Goal: Task Accomplishment & Management: Manage account settings

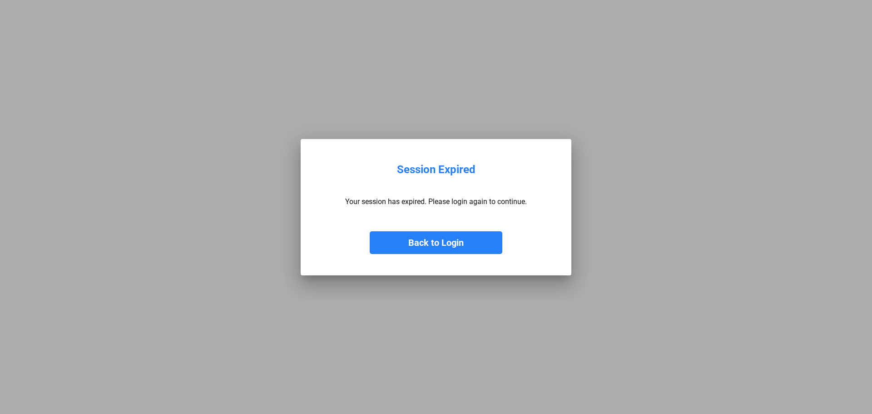
click at [452, 242] on button "Back to Login" at bounding box center [436, 242] width 133 height 23
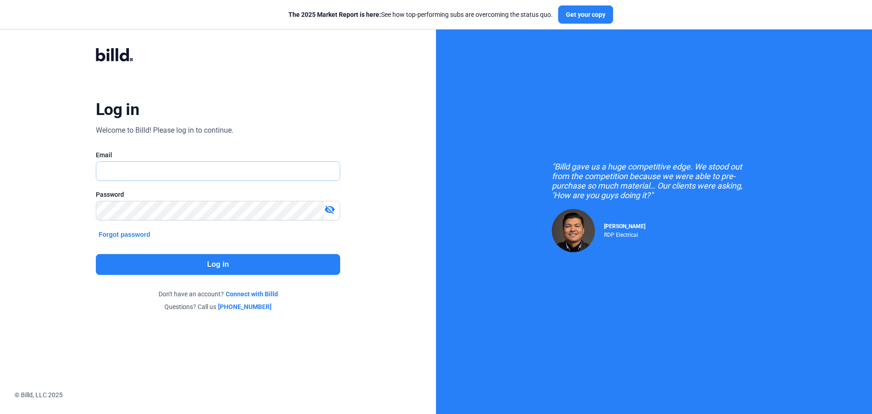
type input "[PERSON_NAME][EMAIL_ADDRESS][DOMAIN_NAME]"
click at [218, 260] on button "Log in" at bounding box center [218, 264] width 244 height 21
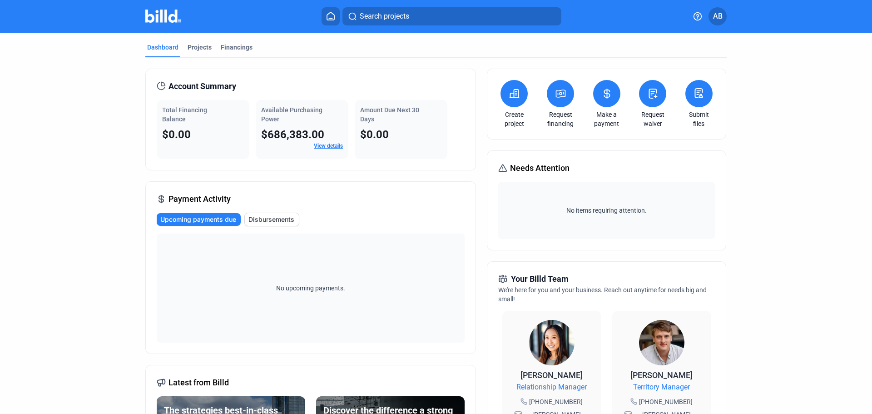
click at [513, 106] on button at bounding box center [514, 93] width 27 height 27
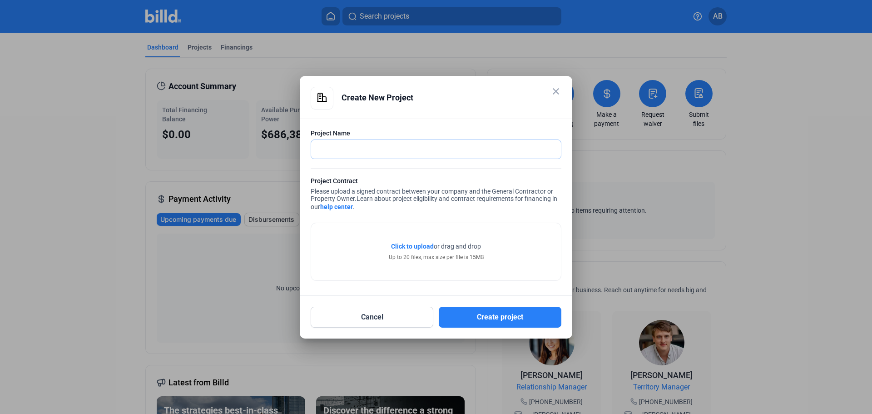
click at [390, 149] on input "text" at bounding box center [431, 149] width 240 height 19
type input "[PERSON_NAME] Classroom"
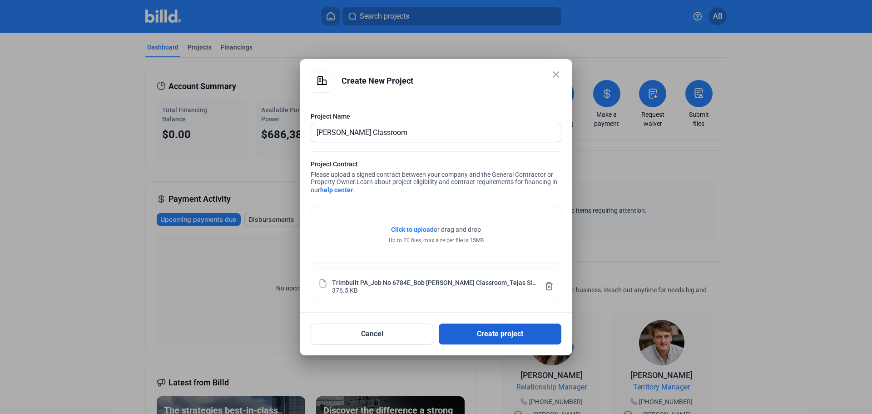
click at [479, 338] on button "Create project" at bounding box center [500, 333] width 123 height 21
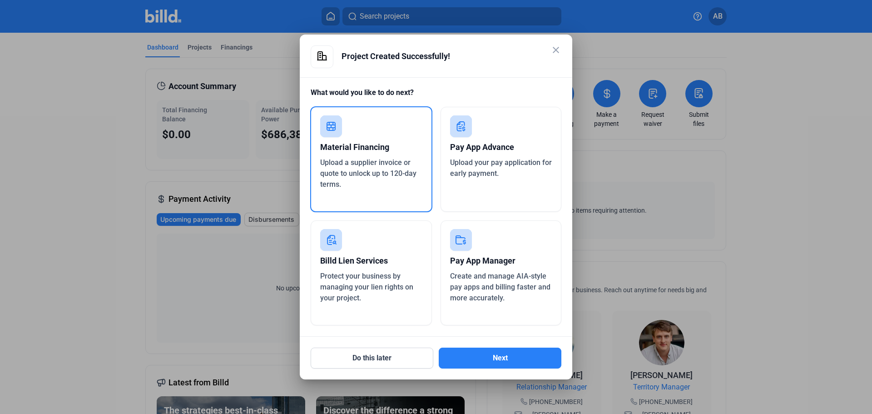
click at [475, 261] on div "Pay App Manager" at bounding box center [501, 261] width 102 height 20
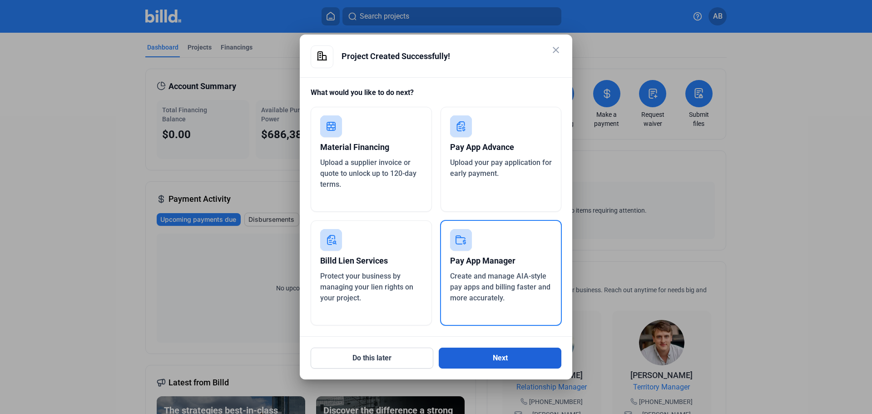
click at [483, 359] on button "Next" at bounding box center [500, 357] width 123 height 21
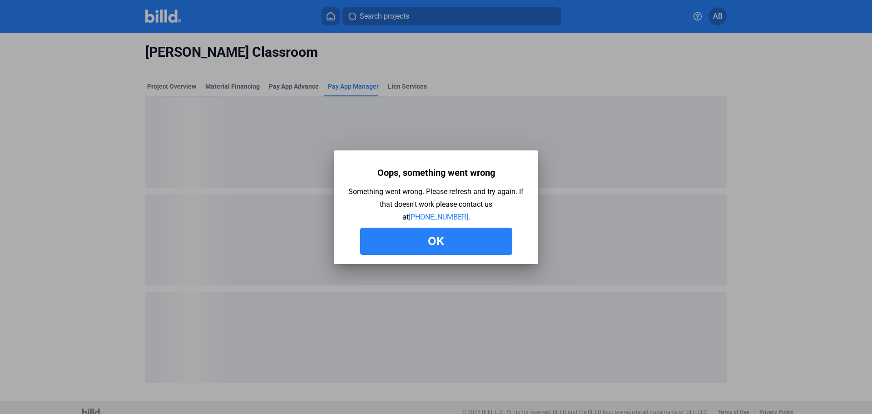
click at [450, 261] on mat-dialog-container "Oops, something went wrong Something went wrong. Please refresh and try again. …" at bounding box center [436, 207] width 204 height 114
click at [451, 250] on button "Ok" at bounding box center [436, 241] width 152 height 27
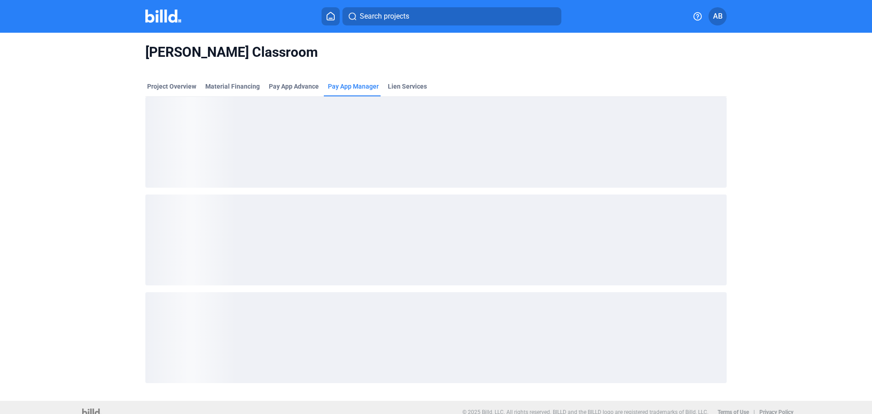
click at [349, 90] on span "Pay App Manager" at bounding box center [353, 86] width 51 height 9
click at [361, 88] on span "Pay App Manager" at bounding box center [353, 86] width 51 height 9
click at [290, 93] on div "Pay App Advance" at bounding box center [294, 89] width 54 height 15
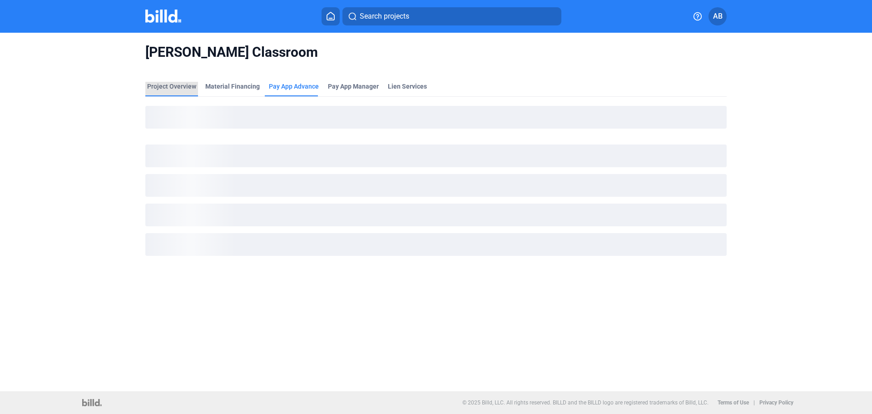
click at [190, 86] on div "Project Overview" at bounding box center [171, 86] width 49 height 9
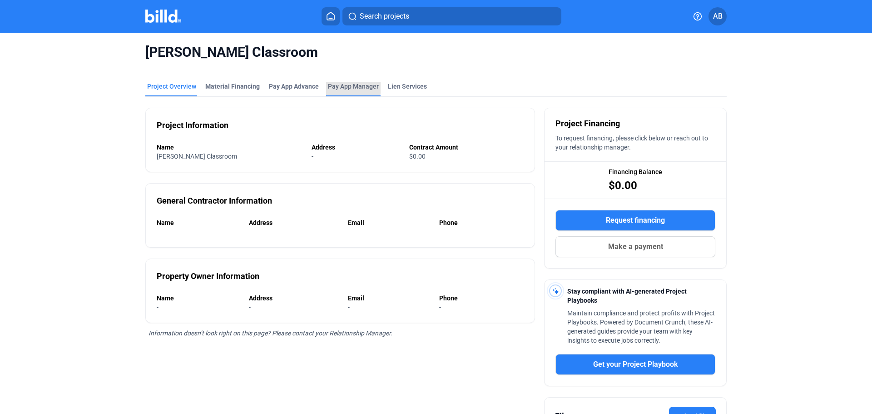
click at [333, 87] on span "Pay App Manager" at bounding box center [353, 86] width 51 height 9
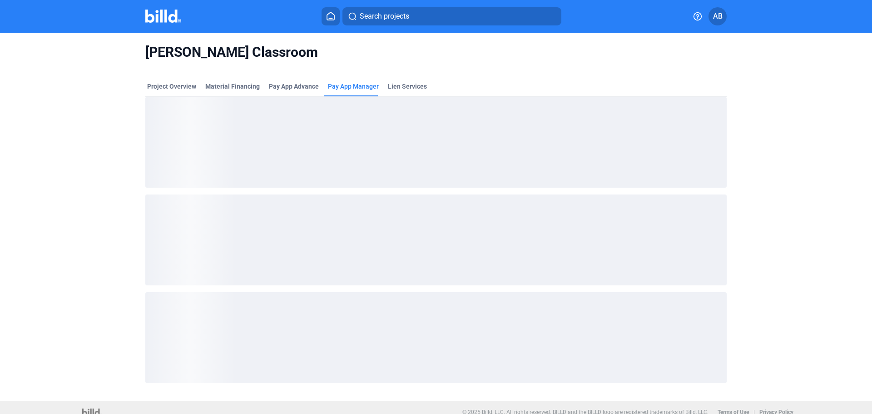
click at [169, 20] on img at bounding box center [163, 16] width 36 height 13
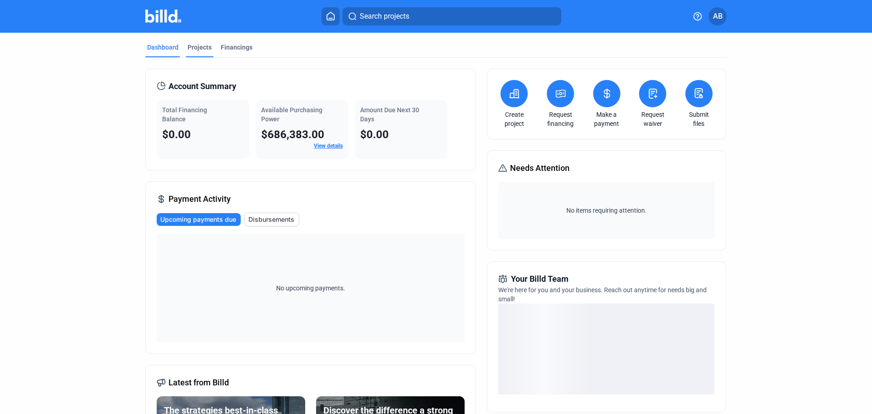
click at [208, 52] on div "Projects" at bounding box center [200, 50] width 28 height 15
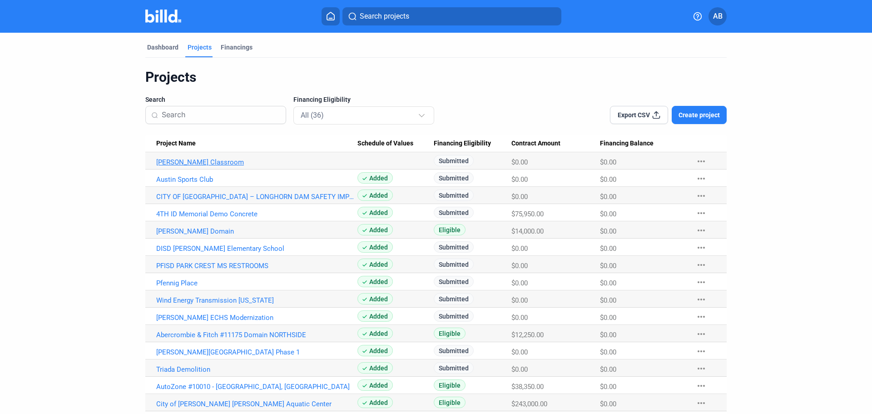
click at [201, 163] on link "[PERSON_NAME] Classroom" at bounding box center [256, 162] width 201 height 8
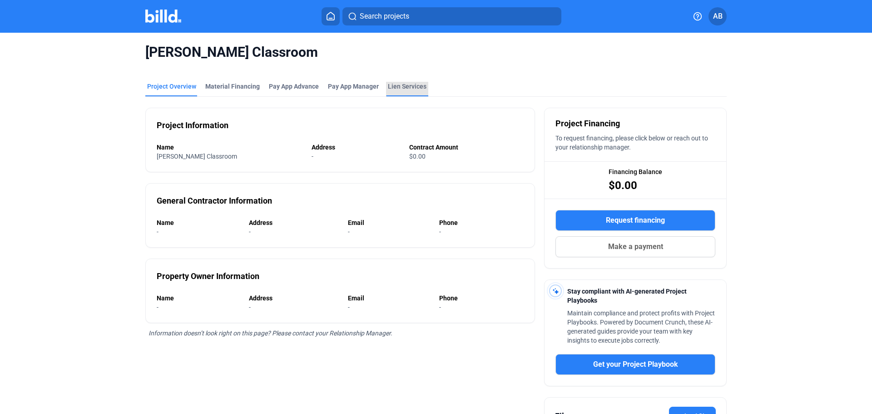
click at [420, 84] on div "Lien Services" at bounding box center [407, 86] width 39 height 9
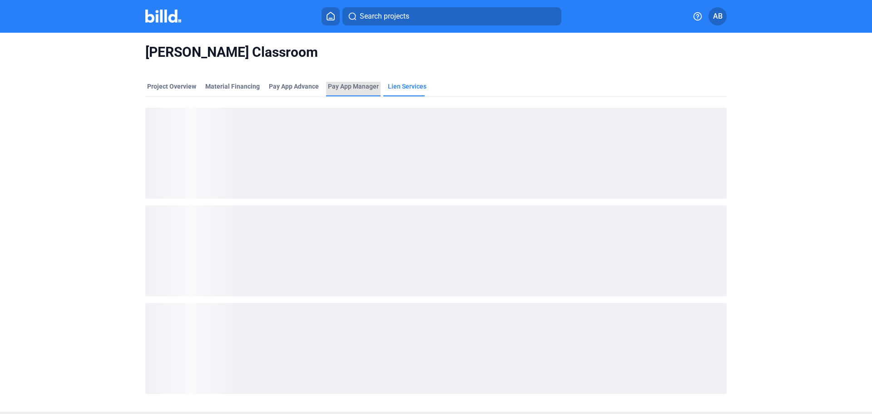
click at [352, 83] on span "Pay App Manager" at bounding box center [353, 86] width 51 height 9
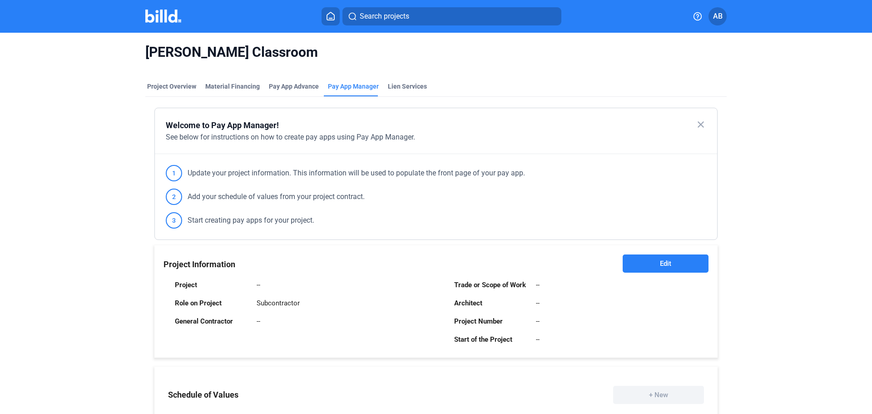
click at [648, 259] on button "Edit" at bounding box center [666, 263] width 86 height 18
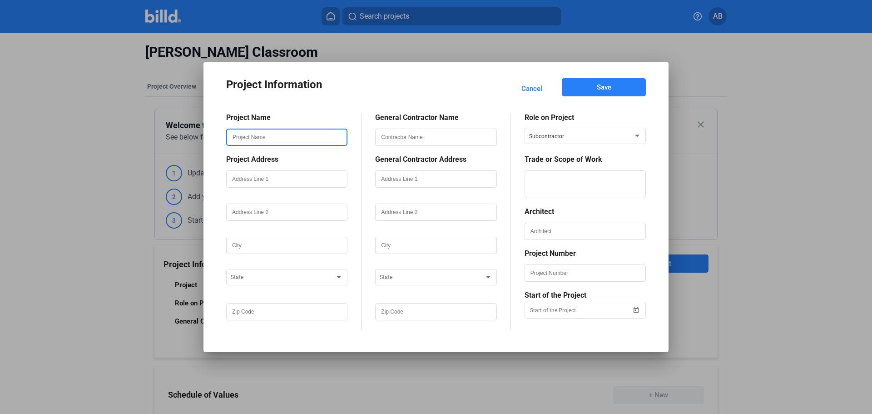
click at [248, 134] on input "text" at bounding box center [286, 136] width 119 height 15
type input "[PERSON_NAME] Classroom"
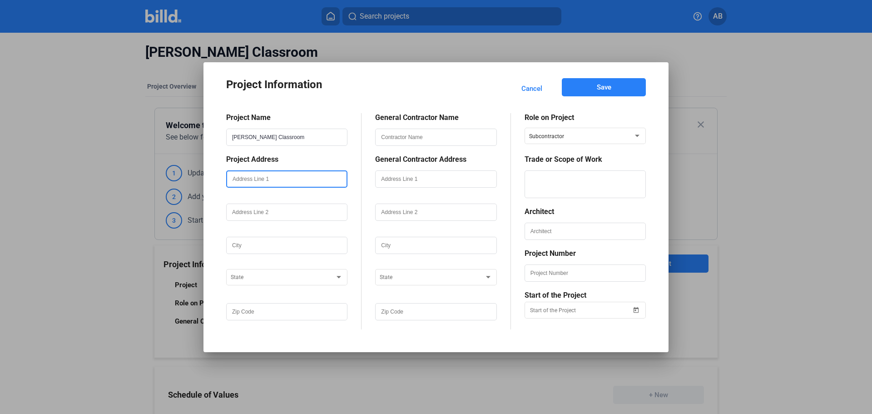
click at [282, 177] on input "text" at bounding box center [286, 178] width 119 height 15
type input "[STREET_ADDRESS]"
click at [273, 245] on input "text" at bounding box center [286, 245] width 119 height 15
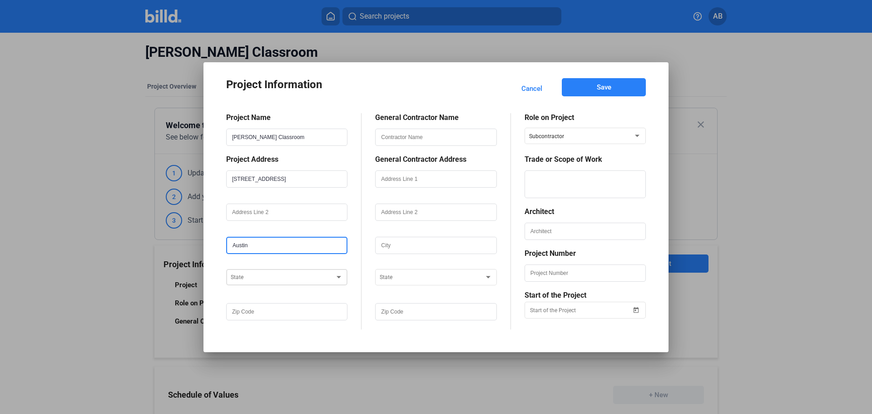
type input "Austin"
click at [255, 282] on div "State" at bounding box center [287, 276] width 112 height 18
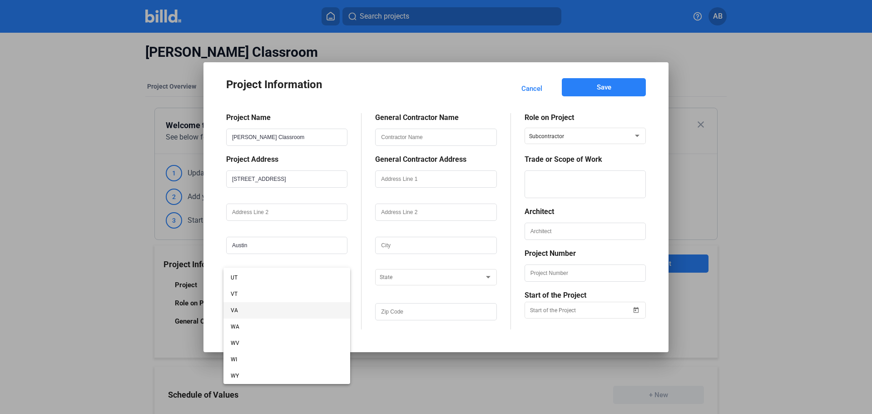
scroll to position [656, 0]
click at [254, 308] on span "[GEOGRAPHIC_DATA]" at bounding box center [287, 306] width 112 height 16
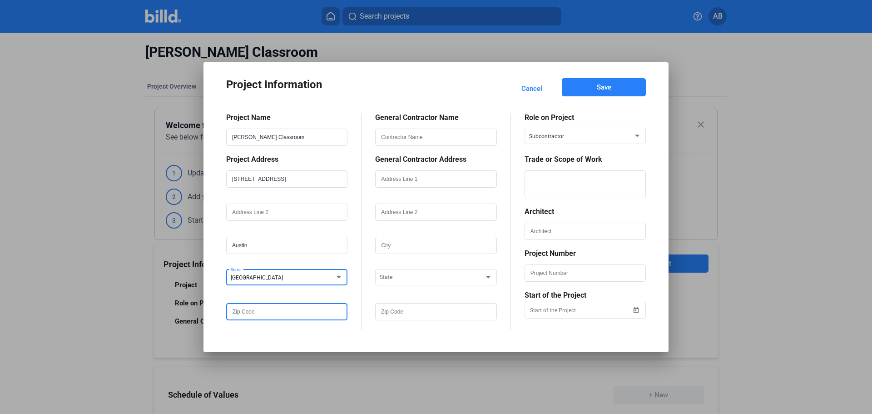
click at [310, 316] on input "text" at bounding box center [286, 311] width 119 height 15
type input "78701"
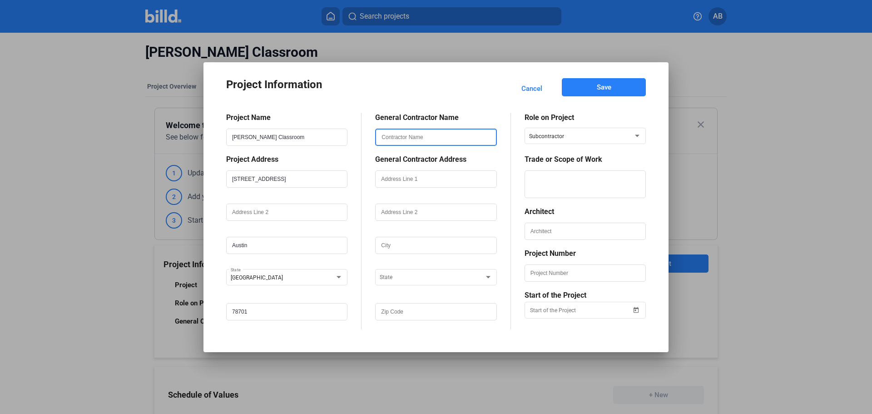
click at [396, 141] on input "text" at bounding box center [435, 136] width 119 height 15
type input "Trimbuilt Construction, Inc."
click at [397, 178] on input "text" at bounding box center [435, 178] width 119 height 15
paste input "12800 N Lamar Blvd, Austin, TX 78753"
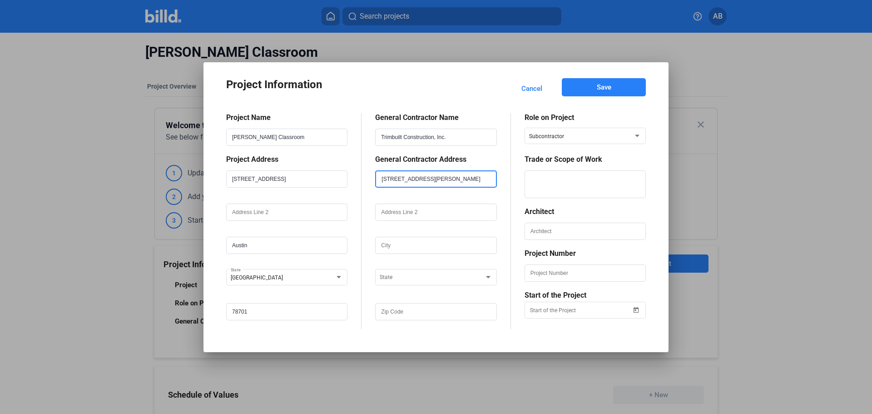
type input "12800 N Lamar Blvd, Austin, TX 78753"
click at [411, 309] on input "text" at bounding box center [435, 311] width 119 height 15
type input "78753"
click at [417, 216] on input "text" at bounding box center [435, 211] width 119 height 15
click at [395, 245] on input "text" at bounding box center [435, 245] width 119 height 15
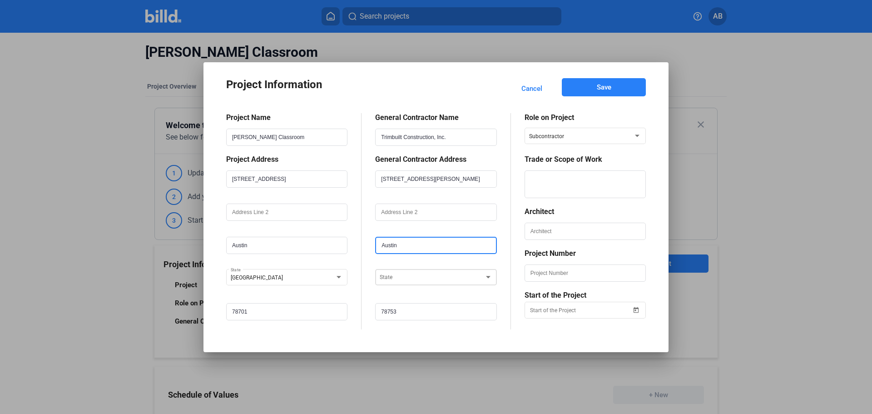
type input "Austin"
click at [393, 283] on div "State" at bounding box center [436, 276] width 112 height 18
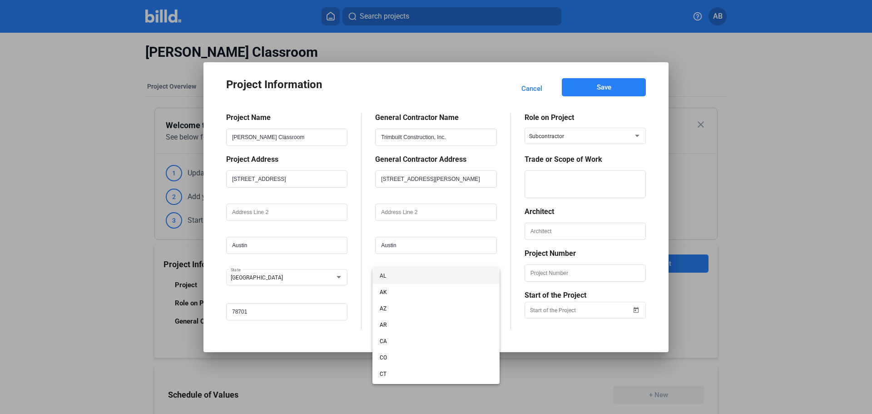
click at [418, 279] on span "AL" at bounding box center [436, 276] width 112 height 16
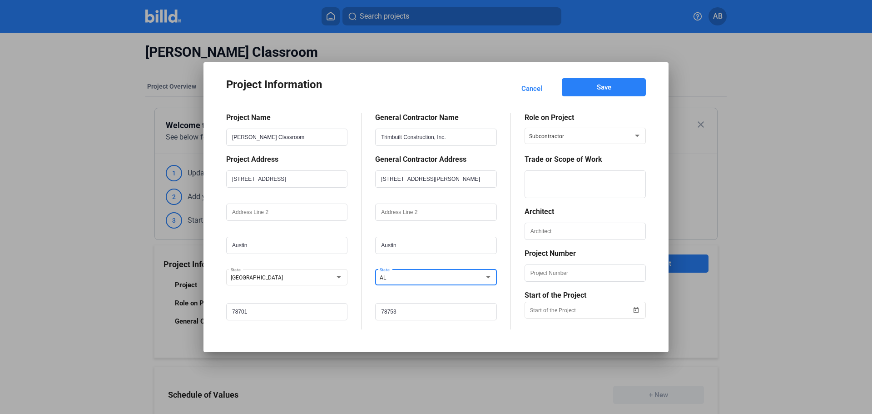
click at [418, 279] on div "AL" at bounding box center [432, 275] width 104 height 11
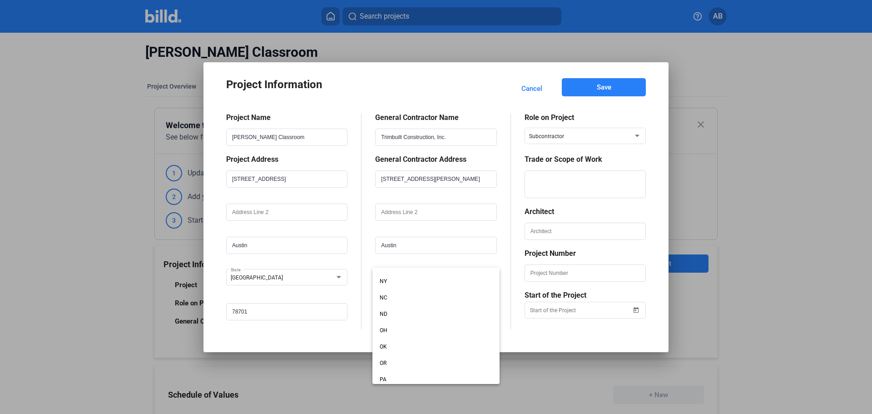
scroll to position [681, 0]
click at [397, 279] on span "[GEOGRAPHIC_DATA]" at bounding box center [436, 281] width 112 height 16
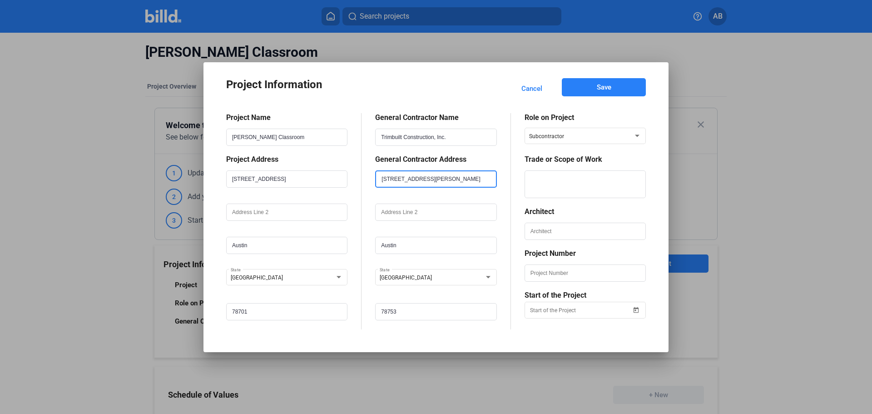
drag, startPoint x: 431, startPoint y: 178, endPoint x: 542, endPoint y: 182, distance: 111.4
click at [542, 182] on div "Project Name Bob Bullock Classroom Project Address 1800 Congress Ave Austin TX …" at bounding box center [436, 214] width 420 height 230
type input "[STREET_ADDRESS][PERSON_NAME]"
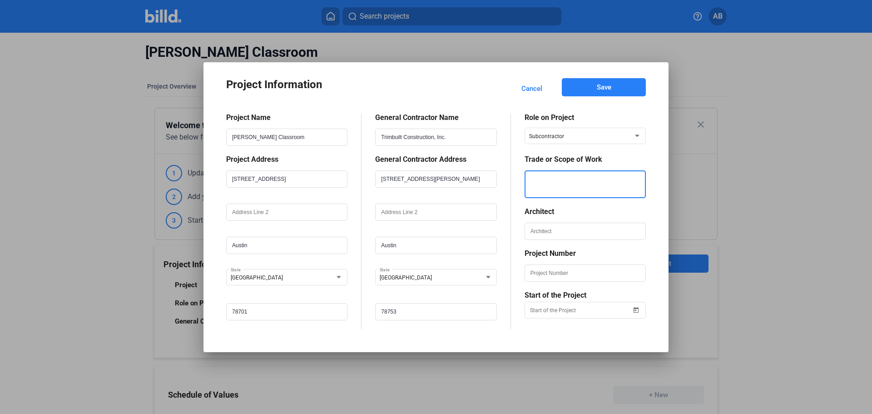
click at [545, 177] on textarea at bounding box center [585, 184] width 119 height 28
type textarea "Demolition"
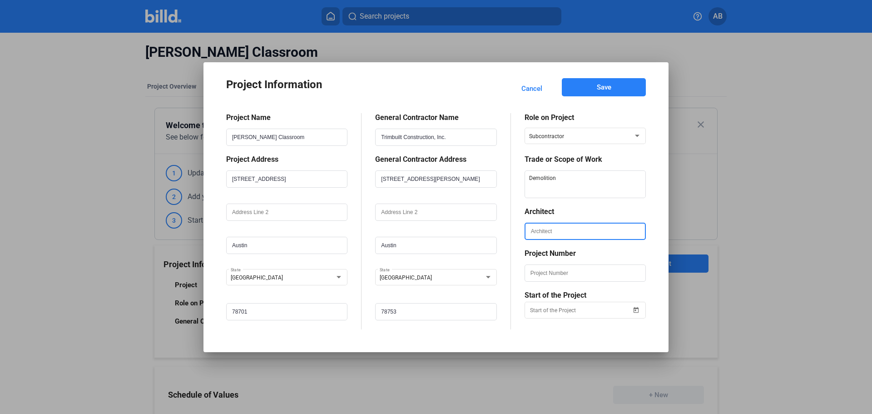
click at [551, 232] on input "text" at bounding box center [585, 230] width 119 height 15
click at [557, 234] on input "text" at bounding box center [585, 230] width 119 height 15
paste input "[PERSON_NAME]"
type input "[PERSON_NAME]"
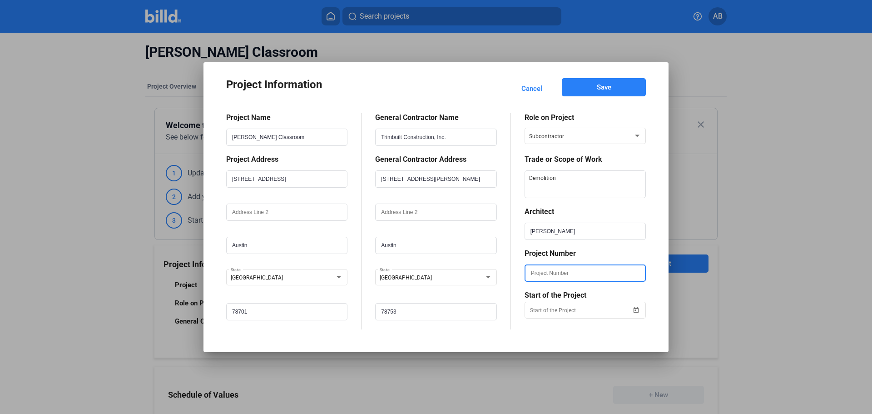
click at [559, 276] on input "text" at bounding box center [585, 272] width 119 height 15
paste input "6784E"
type input "6784E"
click at [638, 308] on span "Open calendar" at bounding box center [636, 304] width 22 height 22
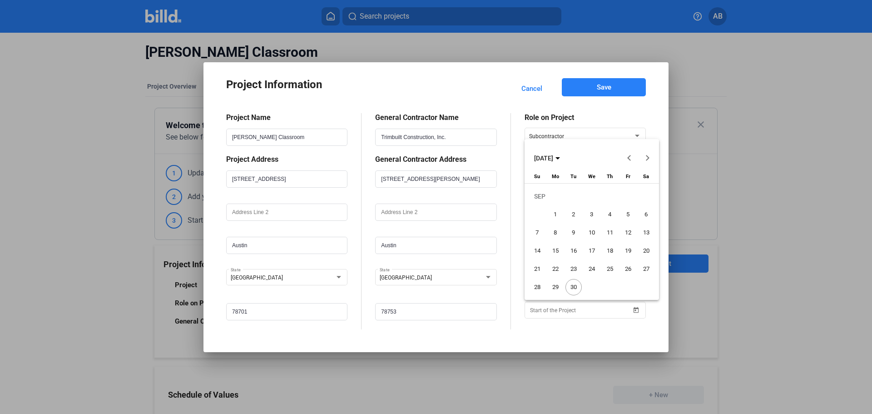
click at [627, 157] on span "Previous month" at bounding box center [629, 158] width 22 height 22
click at [559, 251] on span "14" at bounding box center [555, 251] width 16 height 16
type input "07/14/2025"
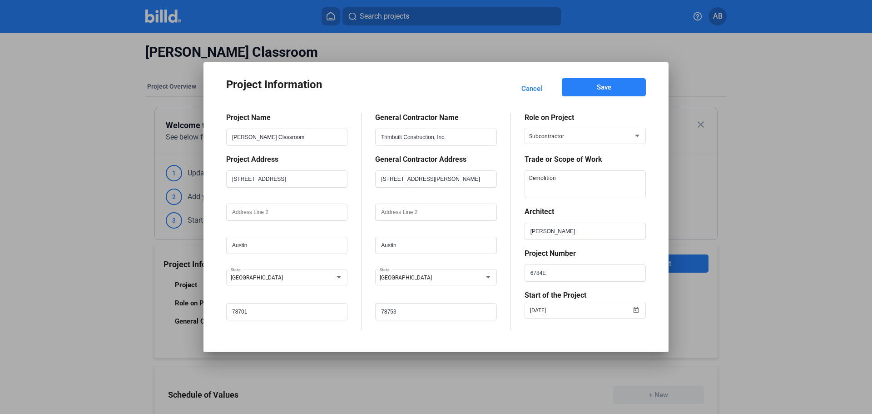
click at [596, 82] on button "Save" at bounding box center [604, 87] width 84 height 18
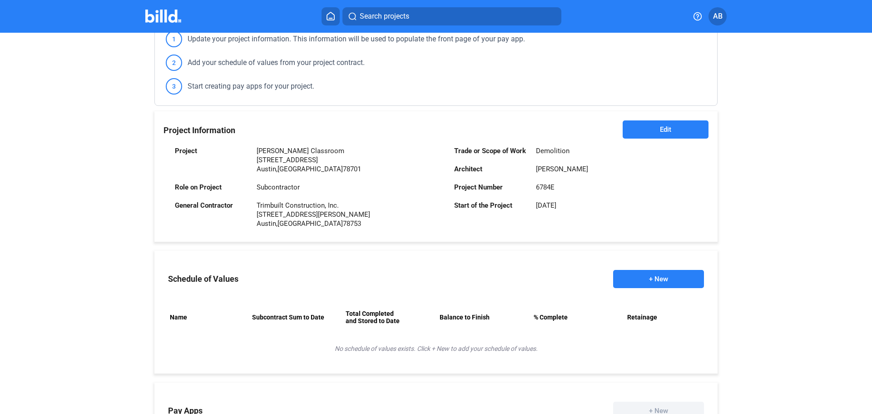
scroll to position [136, 0]
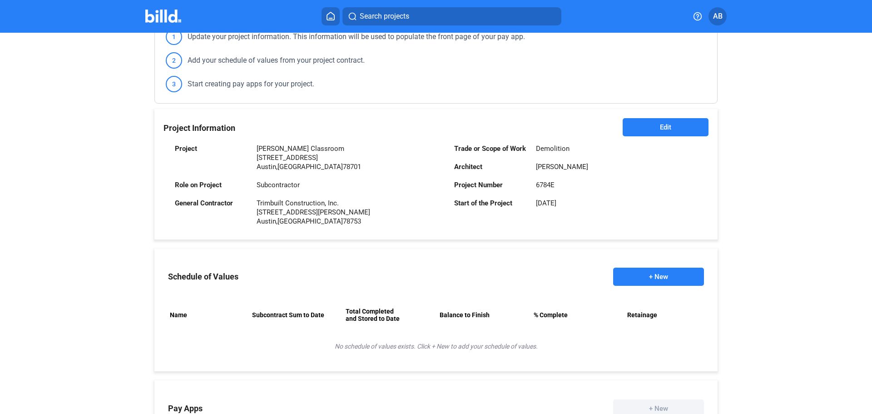
click at [649, 275] on button "+ New" at bounding box center [658, 277] width 91 height 18
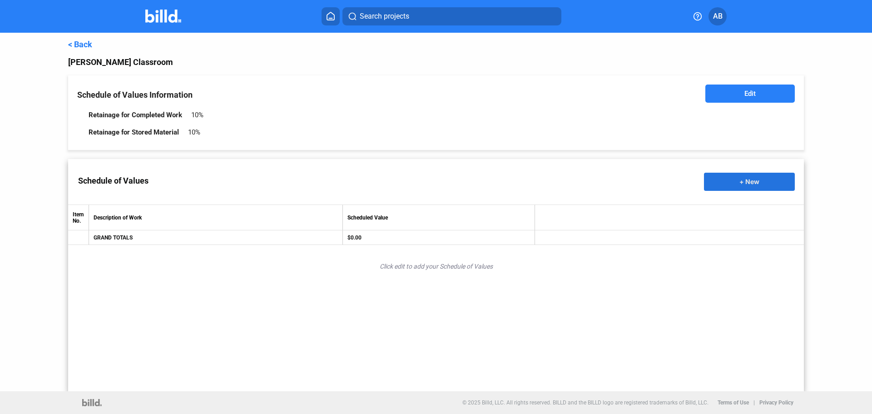
click at [742, 183] on span "+ New" at bounding box center [750, 182] width 20 height 8
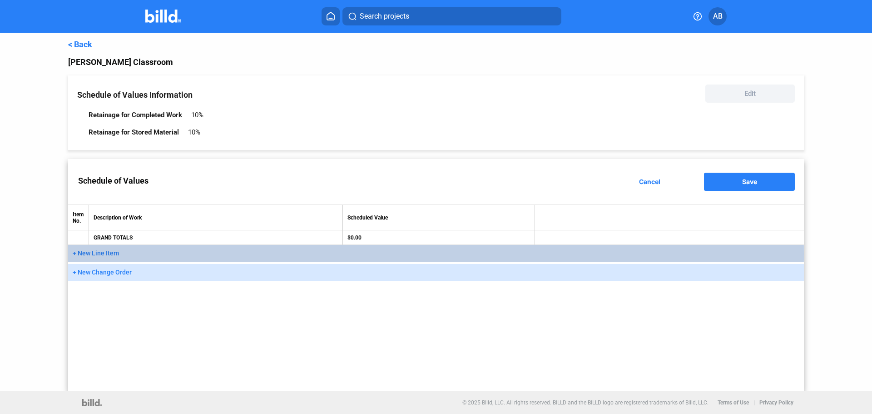
click at [126, 254] on button "+ New Line Item" at bounding box center [436, 253] width 736 height 17
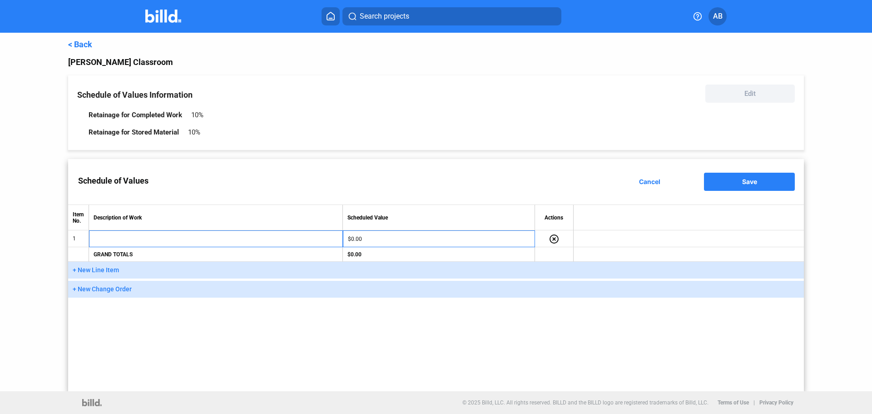
click at [137, 246] on td at bounding box center [215, 238] width 253 height 17
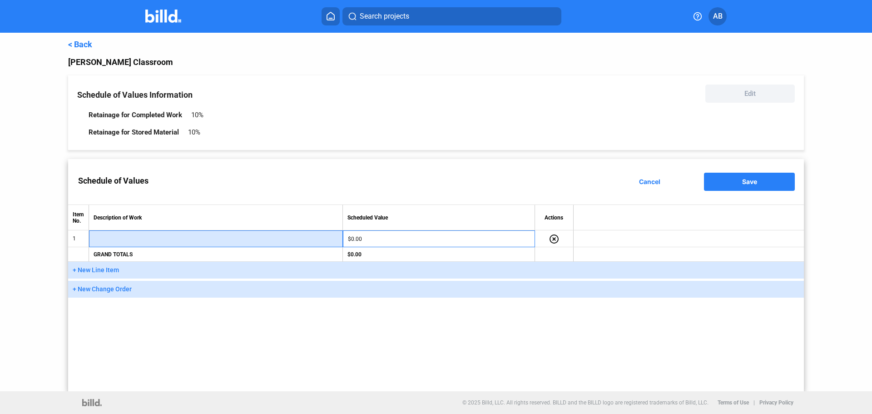
click at [133, 241] on input "text" at bounding box center [215, 239] width 243 height 14
type input "Demolition"
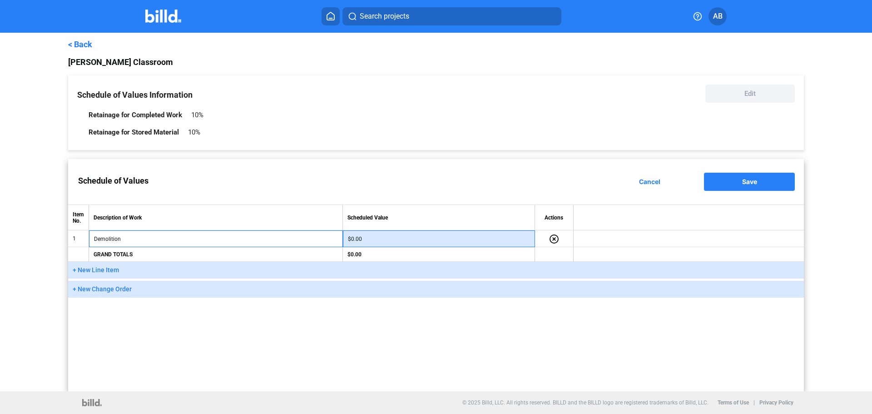
click at [371, 238] on input "$0.00" at bounding box center [439, 239] width 182 height 14
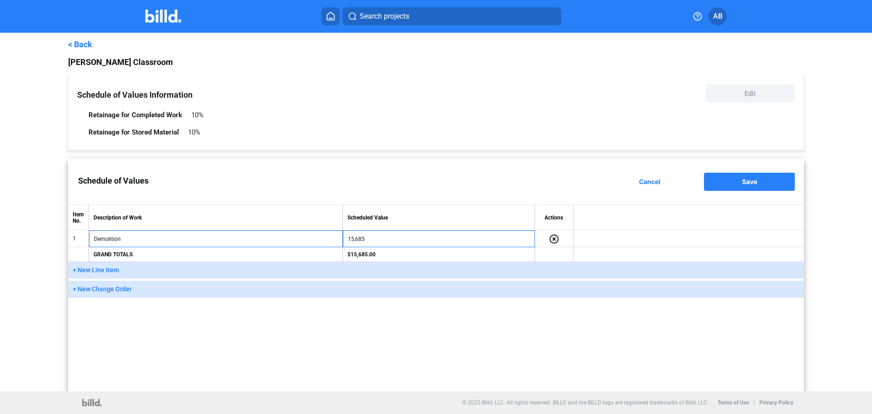
type input "$15,685.00"
click at [381, 326] on div "Schedule of Values Cancel Save Item No. Description of Work Scheduled Value Act…" at bounding box center [436, 275] width 736 height 232
click at [736, 182] on button "Save" at bounding box center [749, 182] width 91 height 18
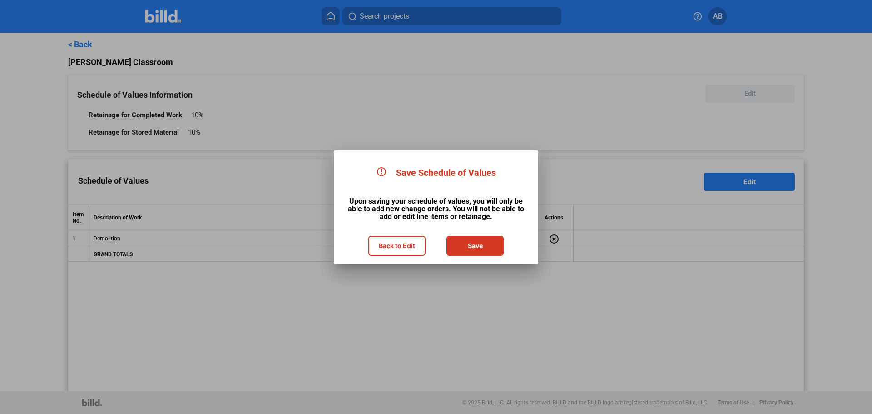
click at [484, 243] on button "Save" at bounding box center [474, 246] width 55 height 18
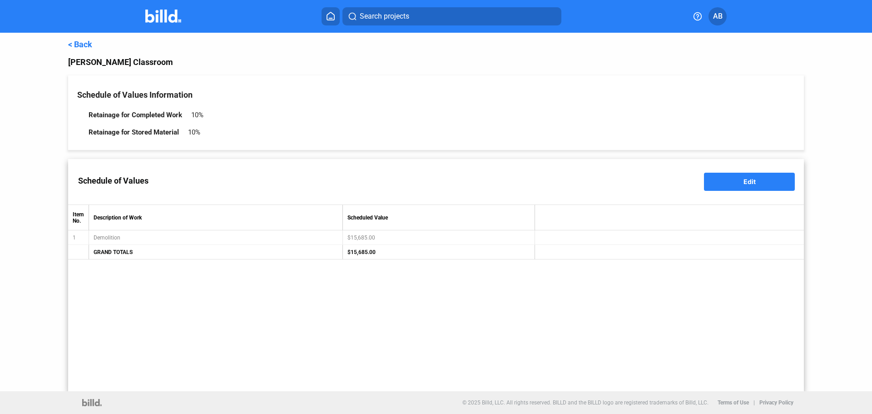
click at [83, 43] on link "< Back" at bounding box center [80, 45] width 24 height 10
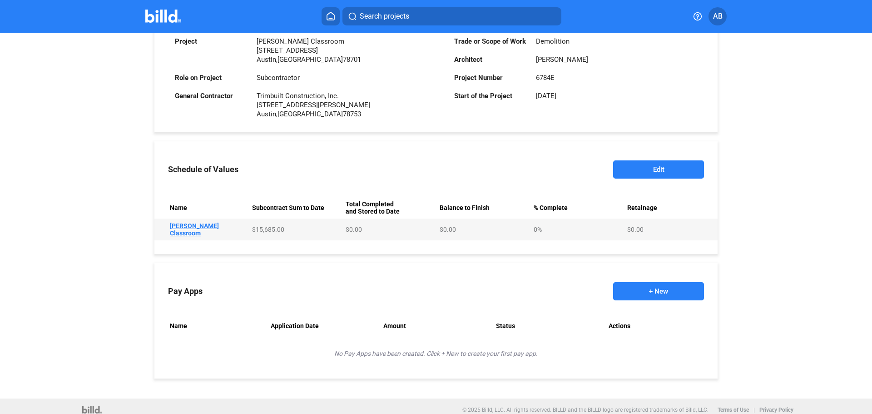
scroll to position [245, 0]
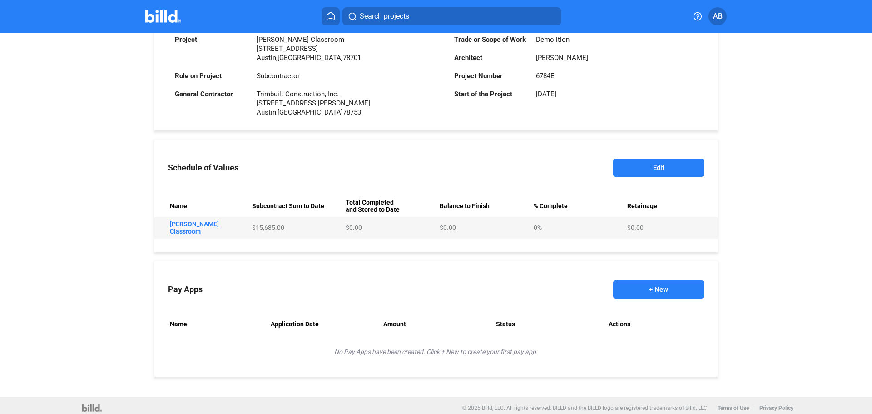
click at [630, 281] on button "+ New" at bounding box center [658, 289] width 91 height 18
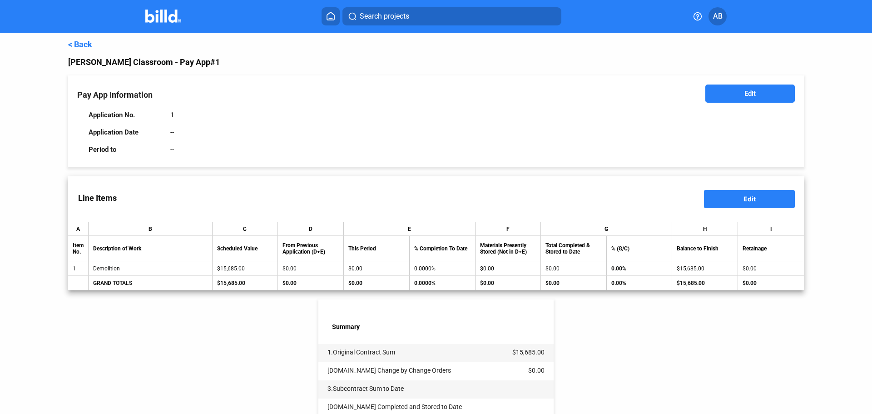
click at [765, 90] on button "Edit" at bounding box center [749, 93] width 89 height 18
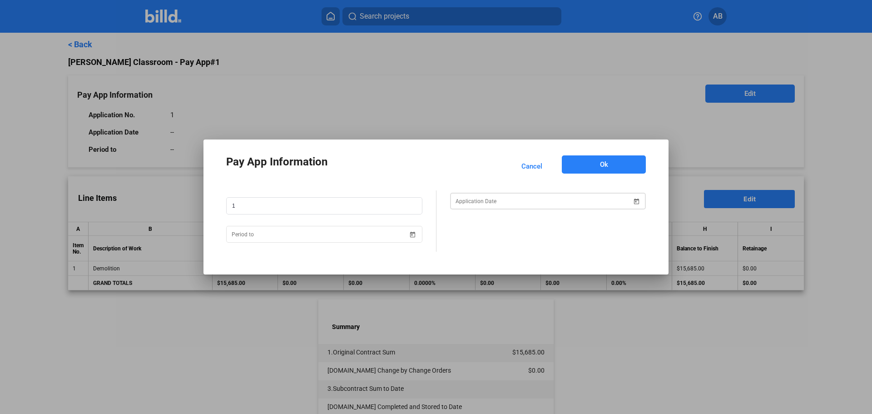
click at [640, 197] on span "Open calendar" at bounding box center [636, 196] width 22 height 22
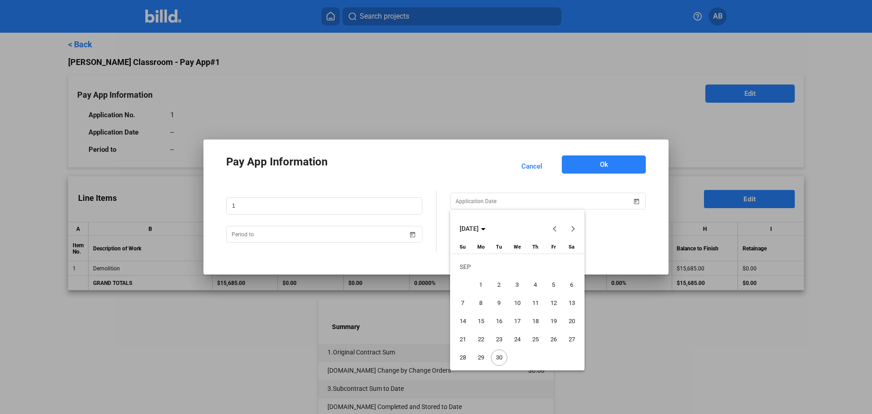
click at [495, 357] on span "30" at bounding box center [499, 357] width 16 height 16
type input "[DATE]"
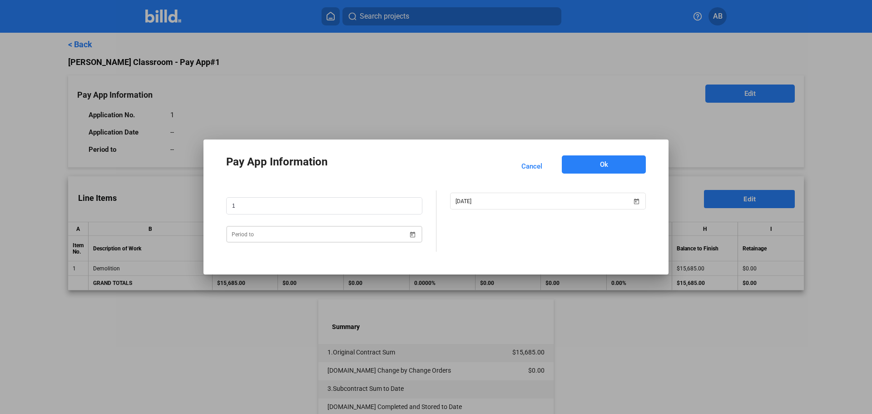
click at [416, 233] on span "Open calendar" at bounding box center [413, 229] width 22 height 22
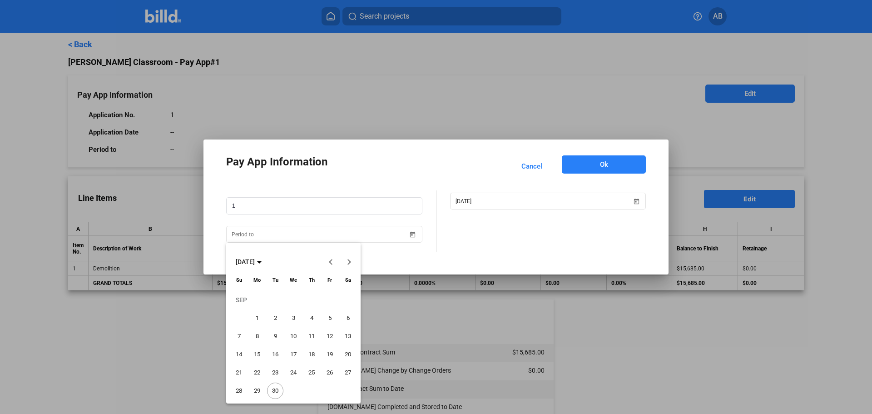
click at [270, 389] on span "30" at bounding box center [275, 390] width 16 height 16
type input "[DATE]"
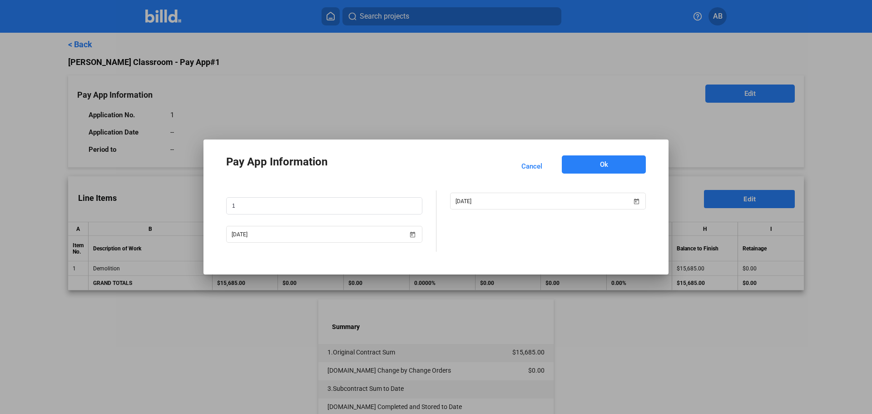
click at [595, 165] on button "Ok" at bounding box center [604, 164] width 84 height 18
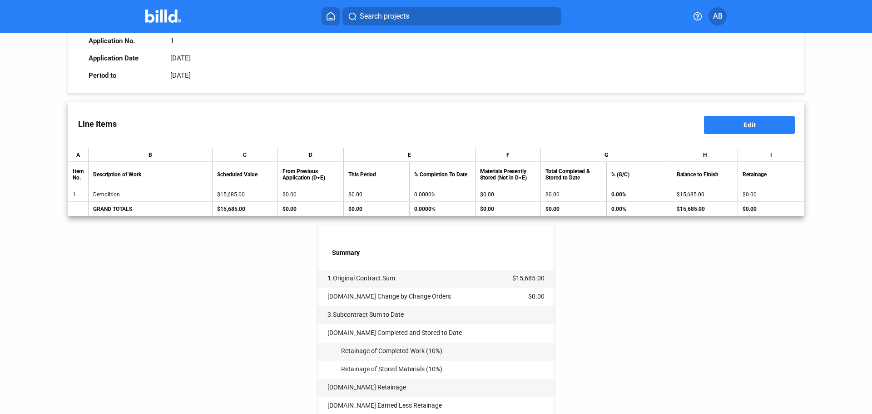
scroll to position [221, 0]
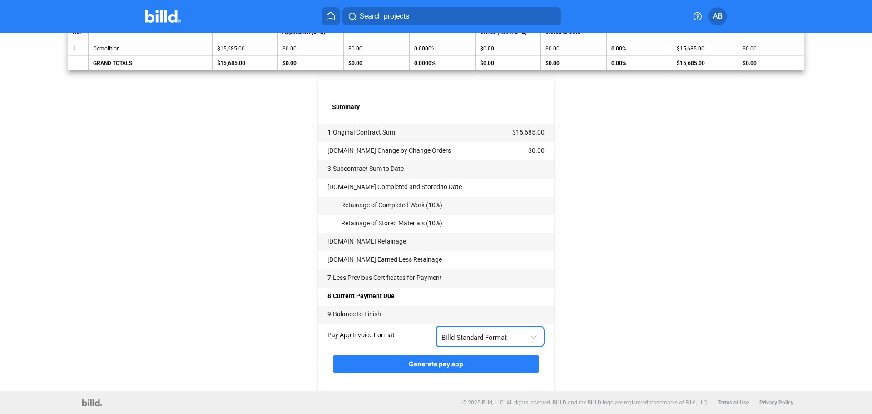
click at [513, 342] on div "Billd Standard Format" at bounding box center [491, 336] width 99 height 18
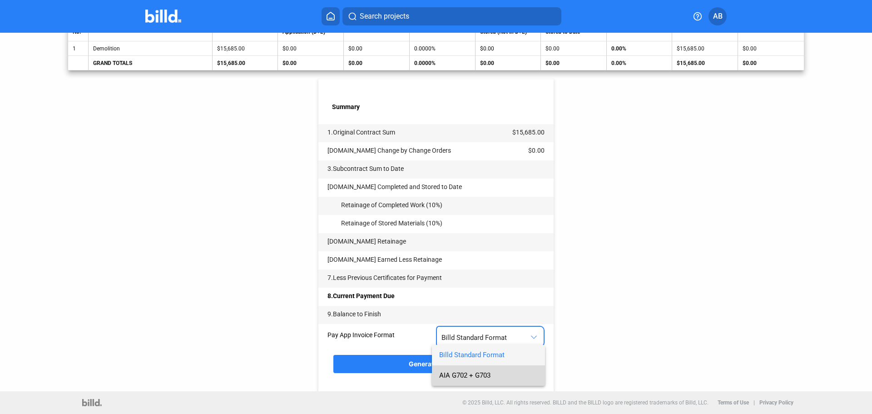
click at [477, 370] on span "AIA G702 + G703" at bounding box center [488, 375] width 99 height 20
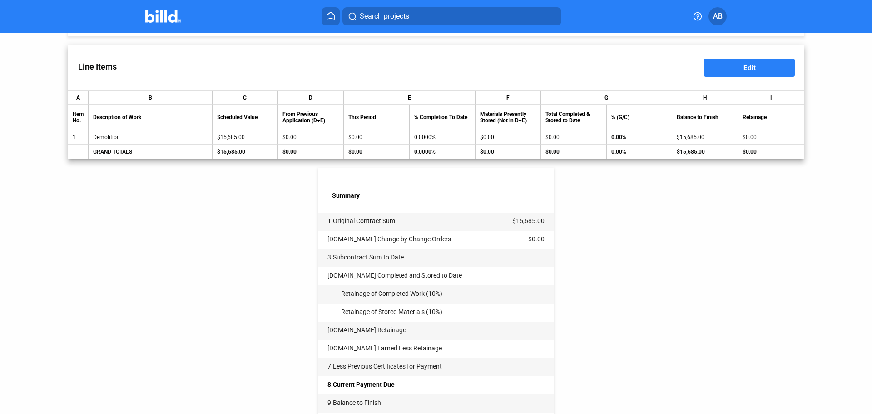
scroll to position [40, 0]
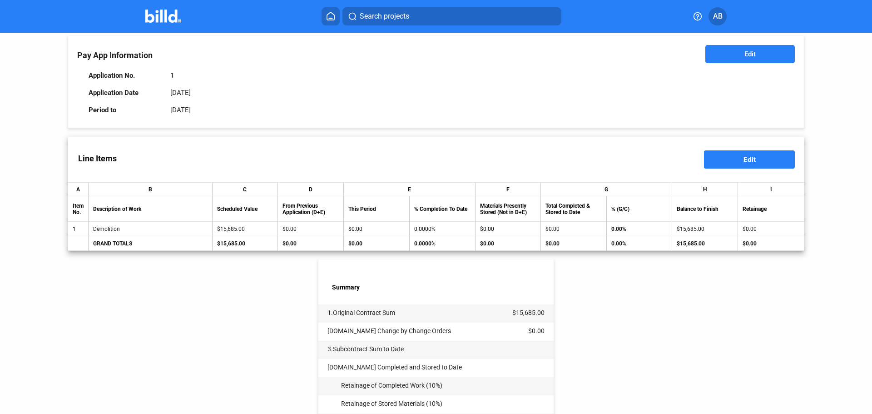
click at [756, 157] on button "Edit" at bounding box center [749, 159] width 91 height 18
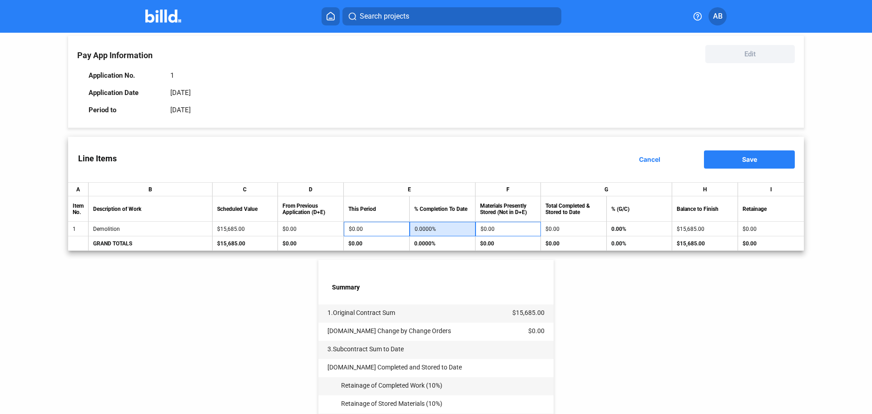
click at [423, 233] on input "0.0000%" at bounding box center [443, 229] width 56 height 14
type input "1"
type input "$156.85"
type input "10"
type input "$1,568.50"
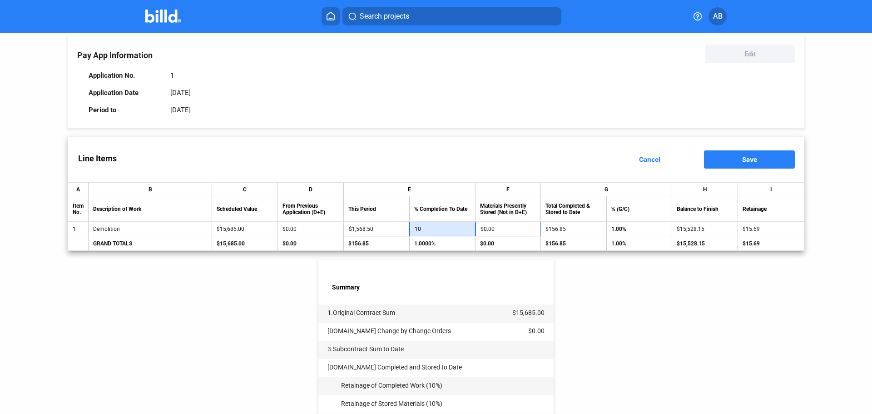
type input "100"
type input "$15,685.00"
type input "100.0000%"
click at [251, 296] on div "< Back Bob Bullock Classroom - Pay App #1 Pay App Information Edit Application …" at bounding box center [436, 282] width 736 height 578
click at [752, 162] on span "Save" at bounding box center [749, 159] width 15 height 8
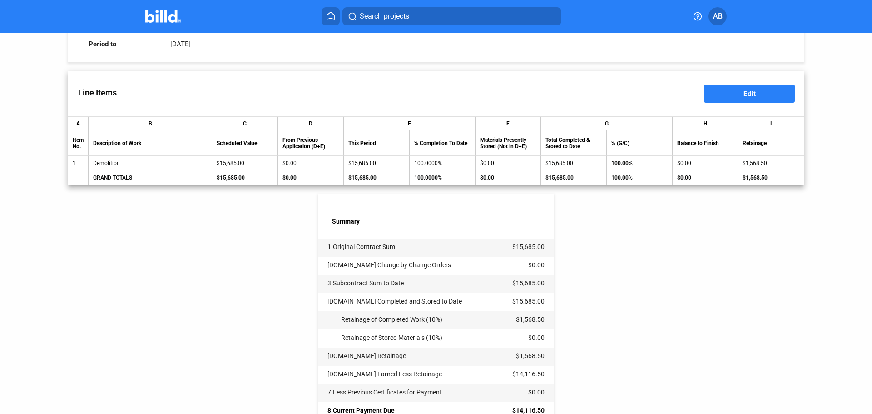
scroll to position [221, 0]
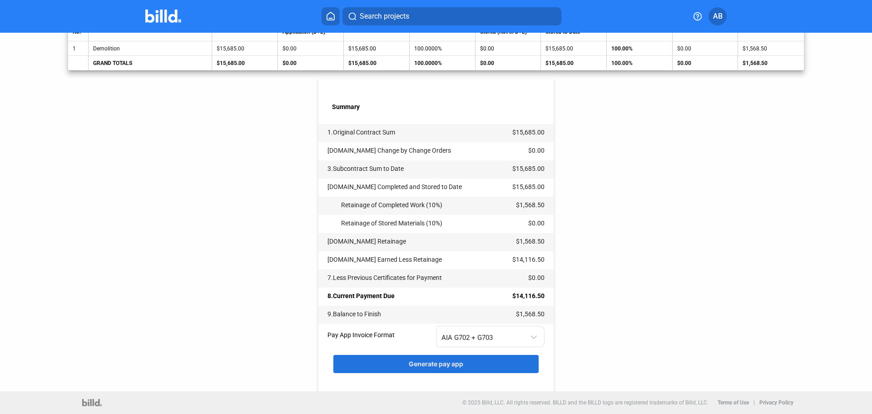
click at [461, 361] on span "Generate pay app" at bounding box center [436, 364] width 55 height 8
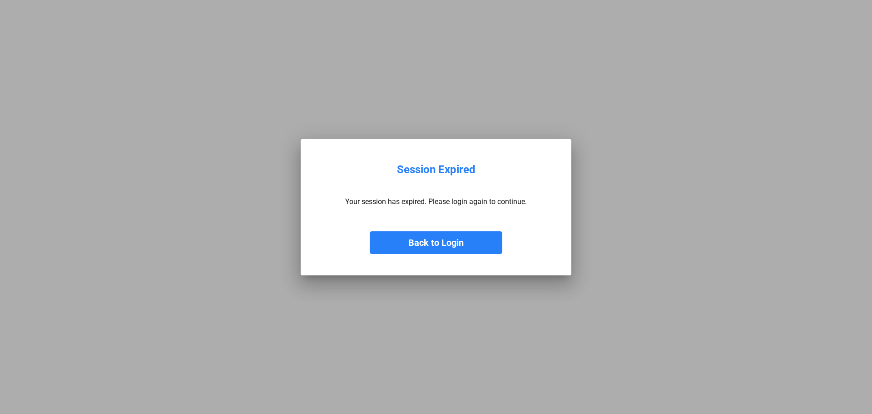
click at [457, 247] on button "Back to Login" at bounding box center [436, 242] width 133 height 23
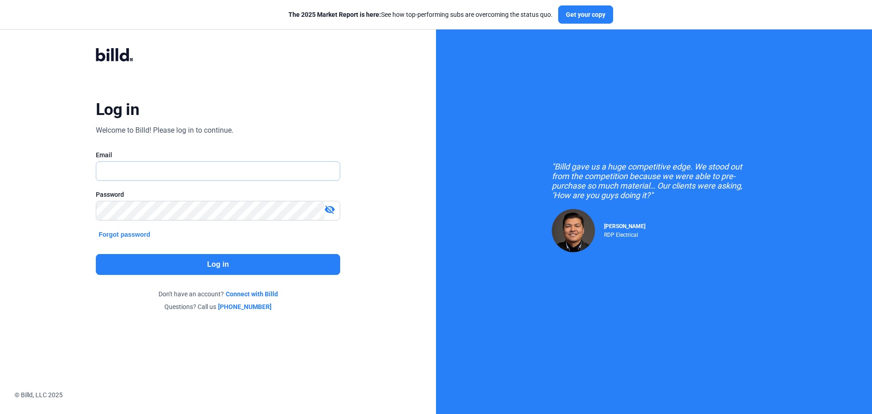
type input "[PERSON_NAME][EMAIL_ADDRESS][DOMAIN_NAME]"
click at [214, 259] on button "Log in" at bounding box center [218, 264] width 244 height 21
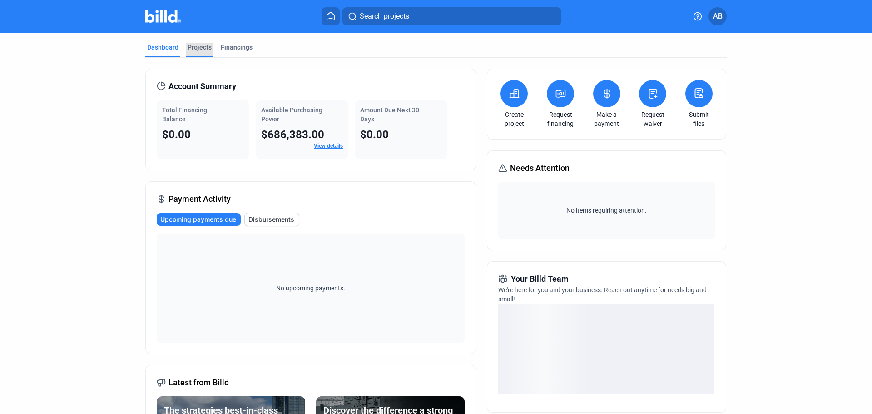
click at [197, 47] on div "Projects" at bounding box center [200, 47] width 24 height 9
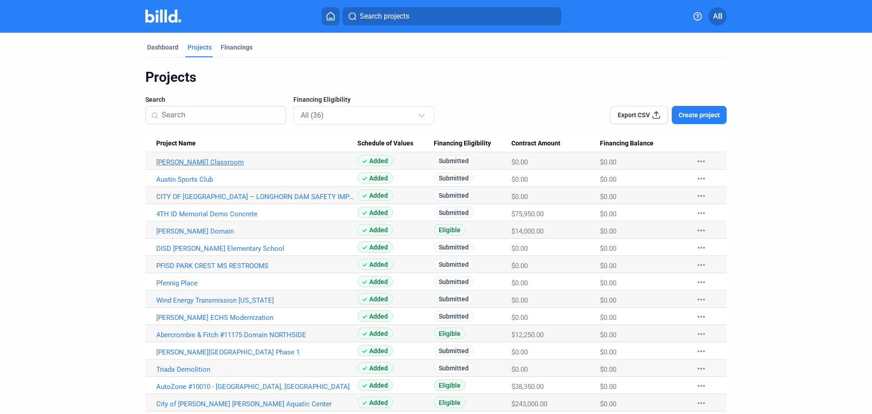
click at [195, 162] on link "[PERSON_NAME] Classroom" at bounding box center [256, 162] width 201 height 8
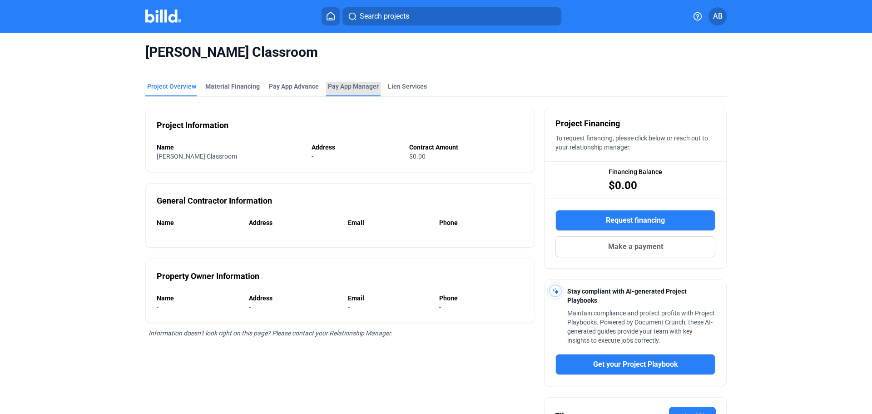
click at [351, 86] on span "Pay App Manager" at bounding box center [353, 86] width 51 height 9
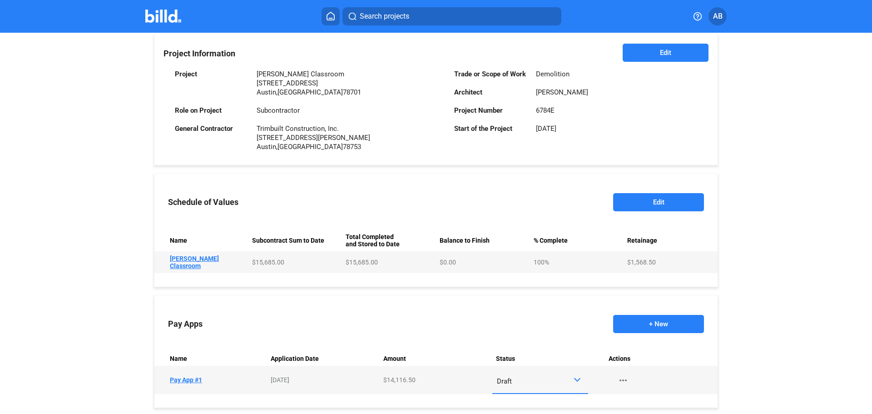
scroll to position [242, 0]
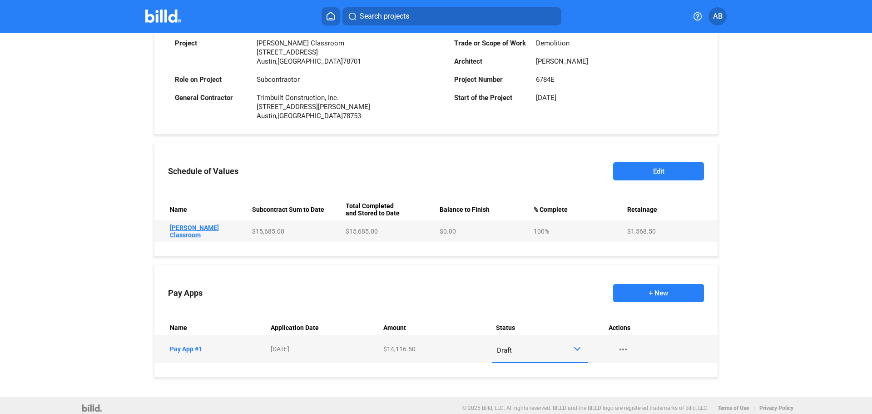
click at [177, 342] on td "Name Pay App #1" at bounding box center [210, 349] width 113 height 28
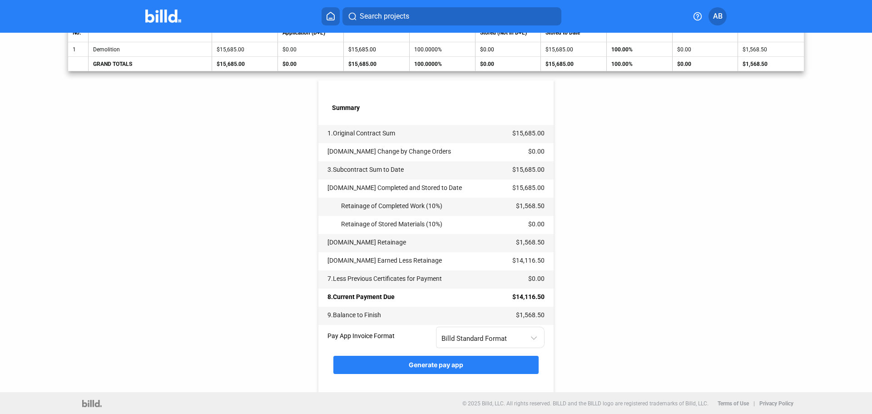
scroll to position [221, 0]
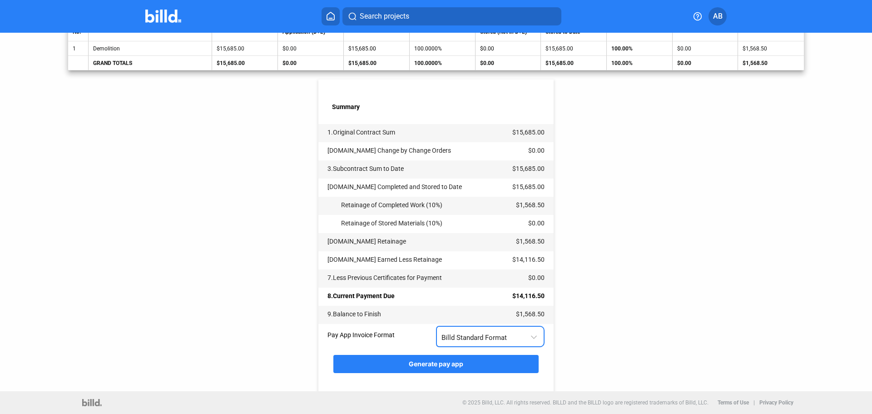
click at [470, 330] on div "Billd Standard Format" at bounding box center [486, 336] width 89 height 12
click at [469, 376] on span "AIA G702 + G703" at bounding box center [464, 375] width 51 height 8
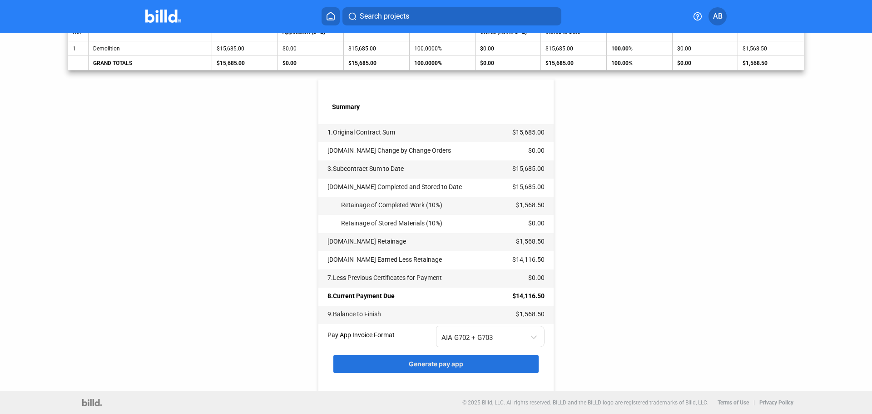
click at [452, 363] on span "Generate pay app" at bounding box center [436, 364] width 55 height 8
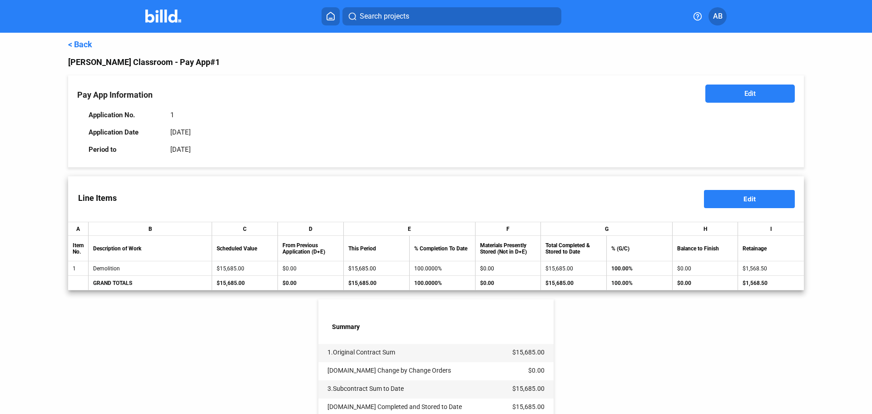
click at [76, 43] on link "< Back" at bounding box center [80, 45] width 24 height 10
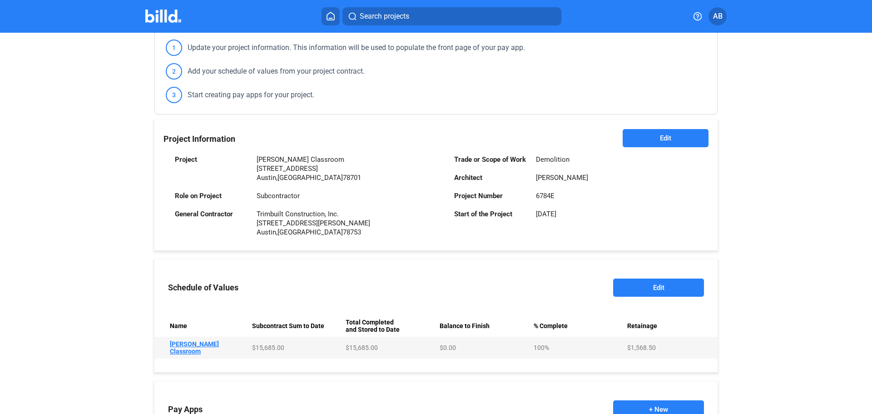
scroll to position [242, 0]
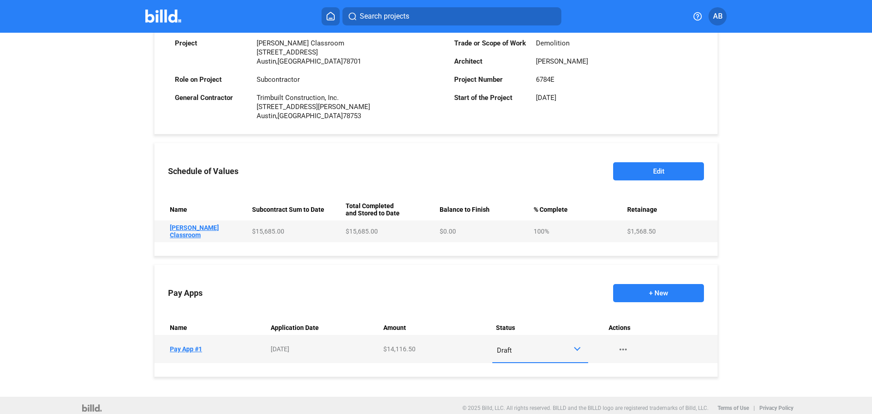
click at [566, 342] on div "Draft" at bounding box center [535, 348] width 76 height 12
click at [520, 338] on span "Submitted" at bounding box center [510, 342] width 31 height 8
click at [654, 288] on button "+ New" at bounding box center [658, 293] width 91 height 18
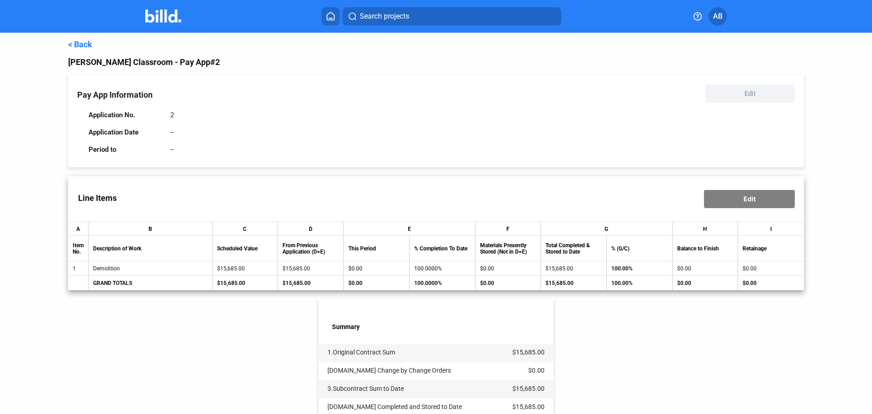
click at [444, 164] on div "Pay App Information Edit Application No. 2 Application Date -- Period to --" at bounding box center [436, 121] width 736 height 92
click at [84, 47] on link "< Back" at bounding box center [80, 45] width 24 height 10
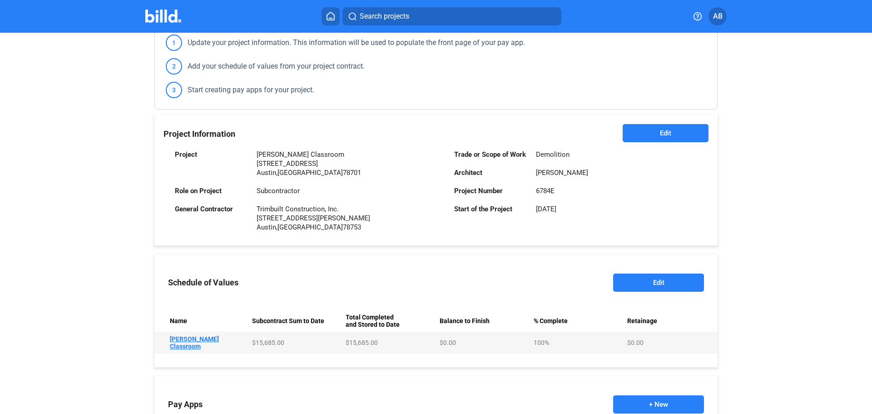
scroll to position [270, 0]
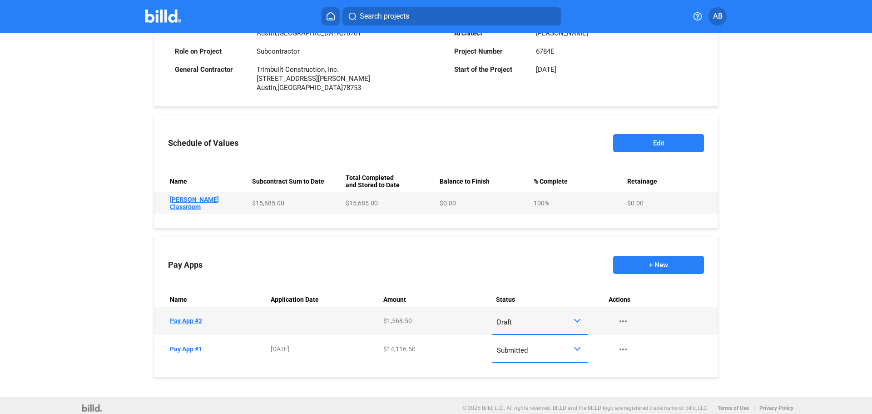
click at [175, 314] on td "Name Pay App #2" at bounding box center [210, 321] width 113 height 28
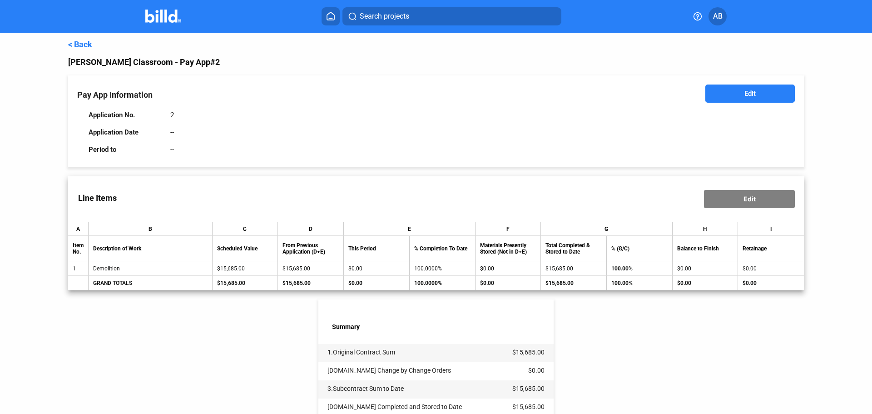
click at [745, 93] on span "Edit" at bounding box center [750, 93] width 11 height 9
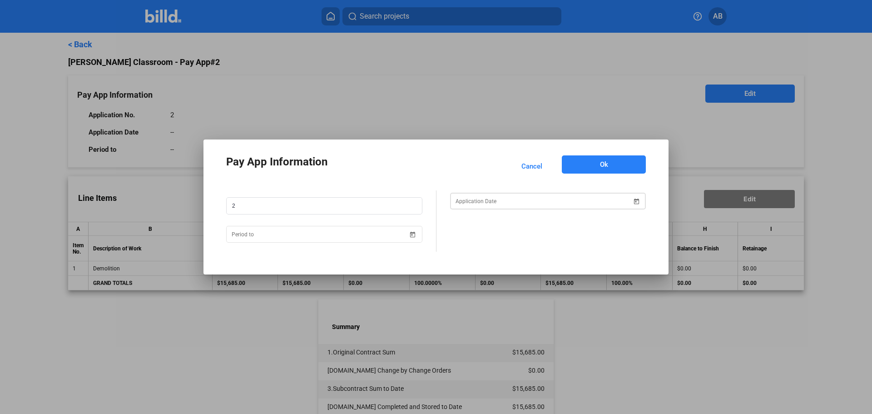
click at [641, 197] on span "Open calendar" at bounding box center [636, 196] width 22 height 22
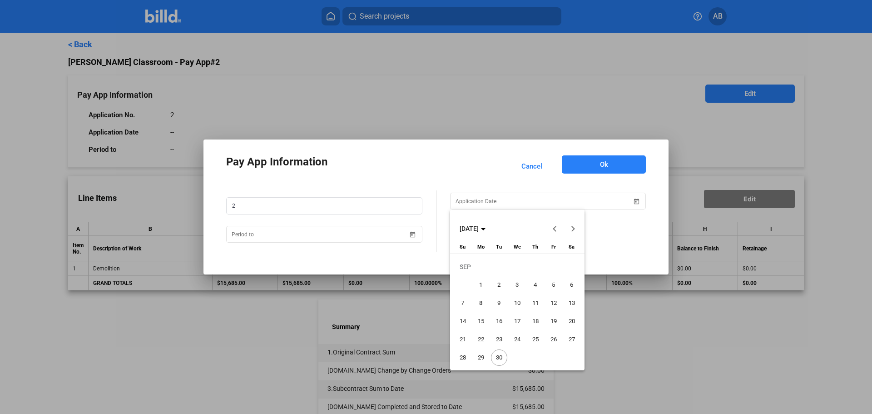
click at [496, 359] on span "30" at bounding box center [499, 357] width 16 height 16
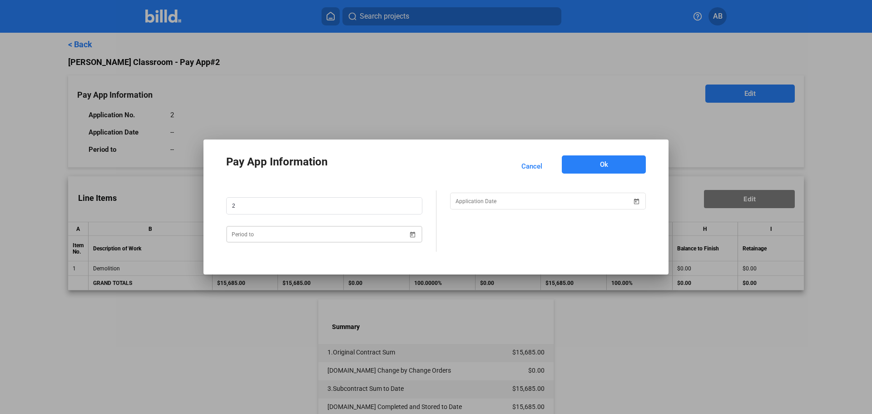
click at [410, 234] on span "Open calendar" at bounding box center [413, 229] width 22 height 22
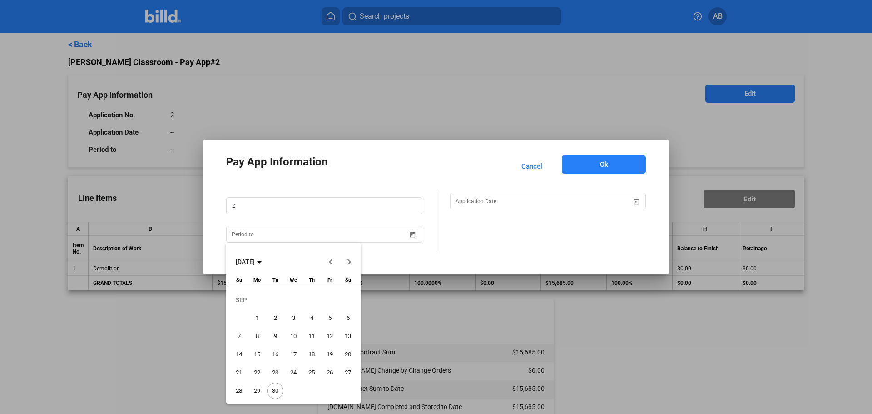
click at [269, 390] on span "30" at bounding box center [275, 390] width 16 height 16
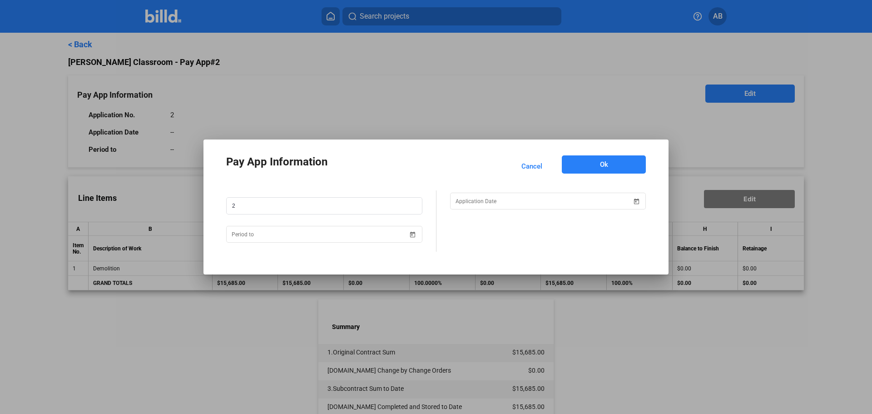
click at [608, 162] on button "Ok" at bounding box center [604, 164] width 84 height 18
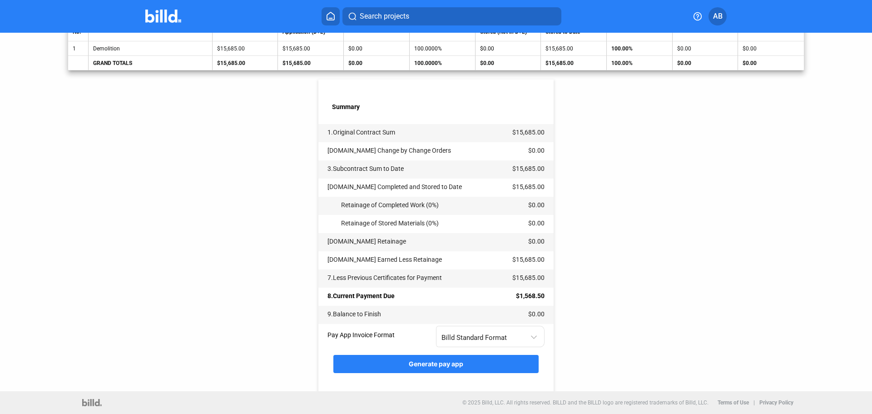
scroll to position [221, 0]
click at [494, 332] on div "Billd Standard Format" at bounding box center [486, 336] width 89 height 12
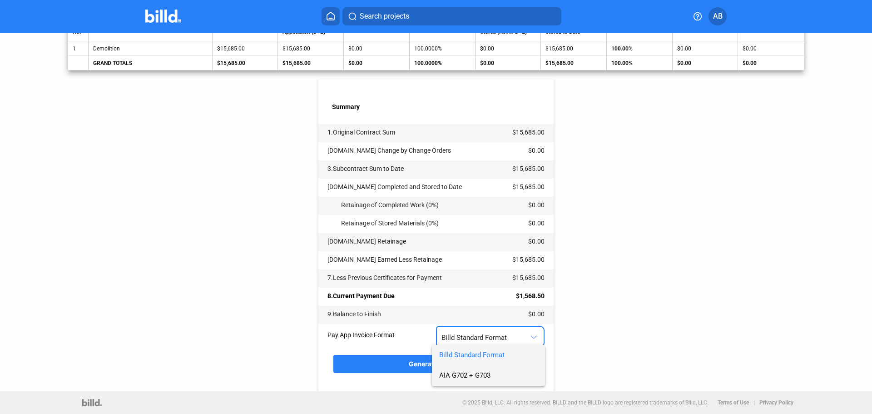
click at [473, 372] on span "AIA G702 + G703" at bounding box center [464, 375] width 51 height 8
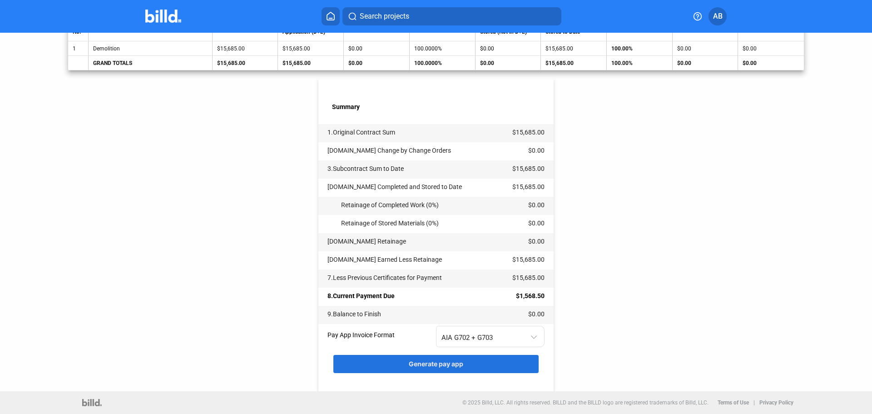
click at [466, 361] on button "Generate pay app" at bounding box center [435, 364] width 205 height 18
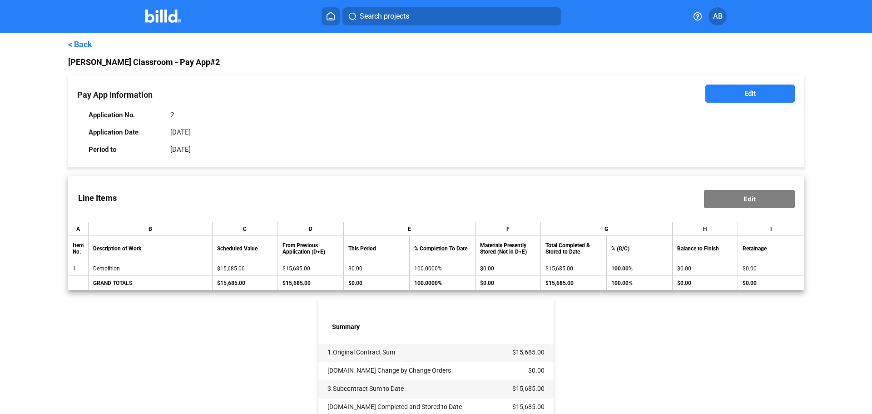
click at [76, 45] on link "< Back" at bounding box center [80, 45] width 24 height 10
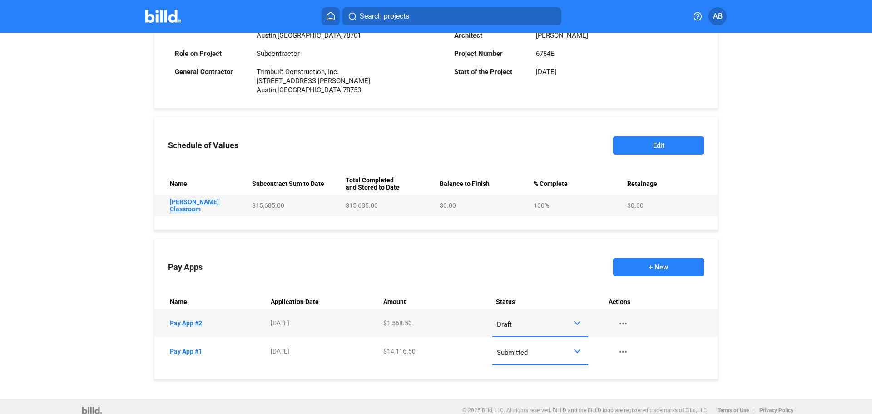
scroll to position [270, 0]
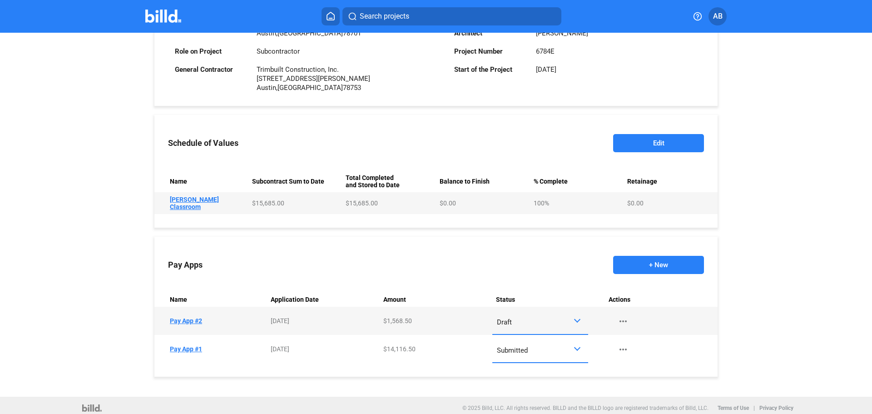
click at [563, 319] on div "Draft" at bounding box center [535, 320] width 76 height 12
click at [512, 392] on span "Submitted" at bounding box center [510, 396] width 31 height 8
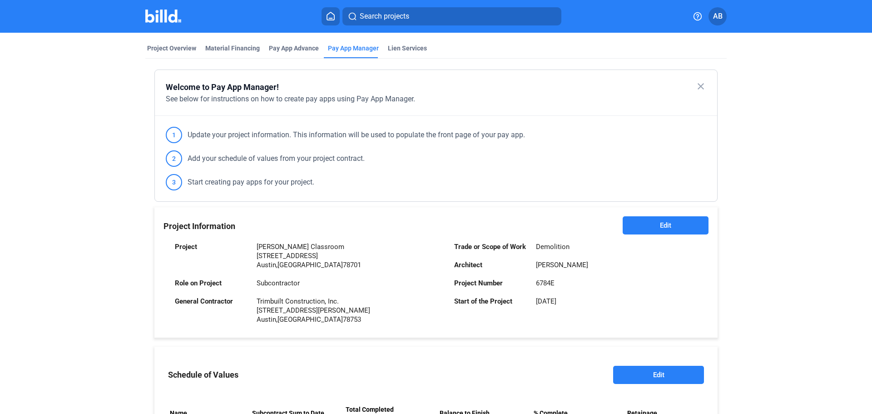
scroll to position [0, 0]
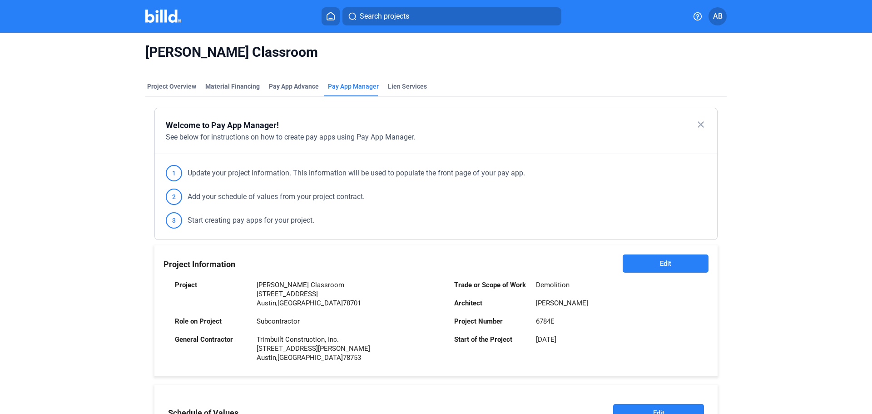
click at [400, 153] on div "Welcome to Pay App Manager! close See below for instructions on how to create p…" at bounding box center [436, 131] width 562 height 46
